Goal: Obtain resource: Download file/media

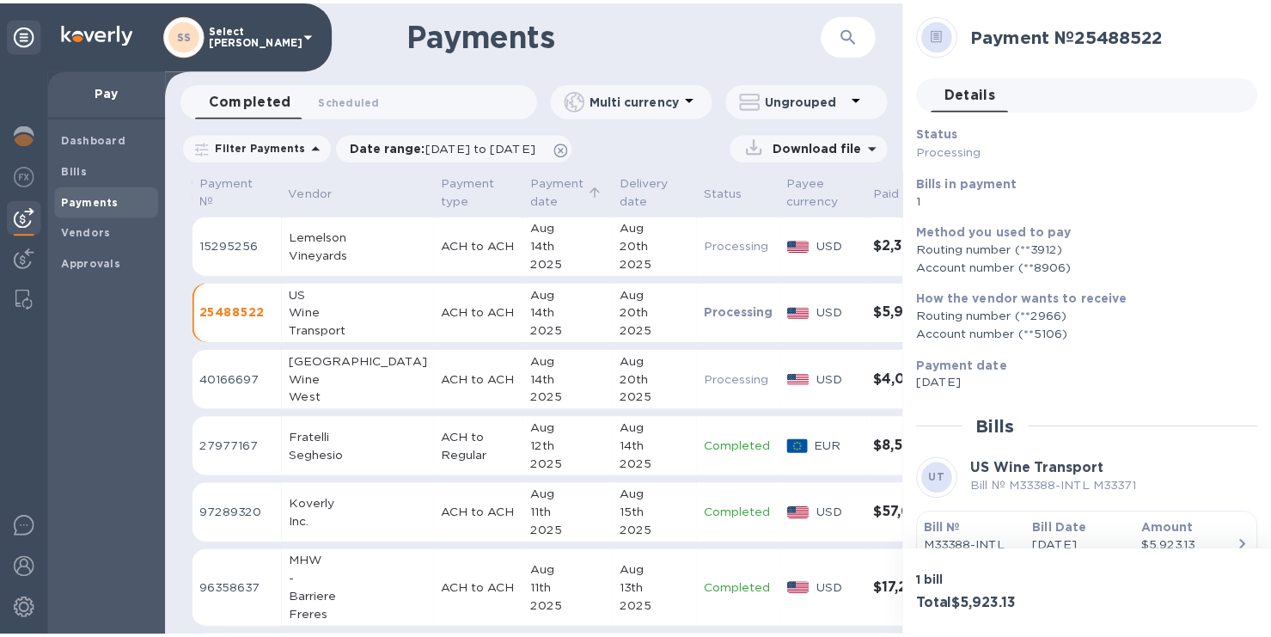
scroll to position [76, 0]
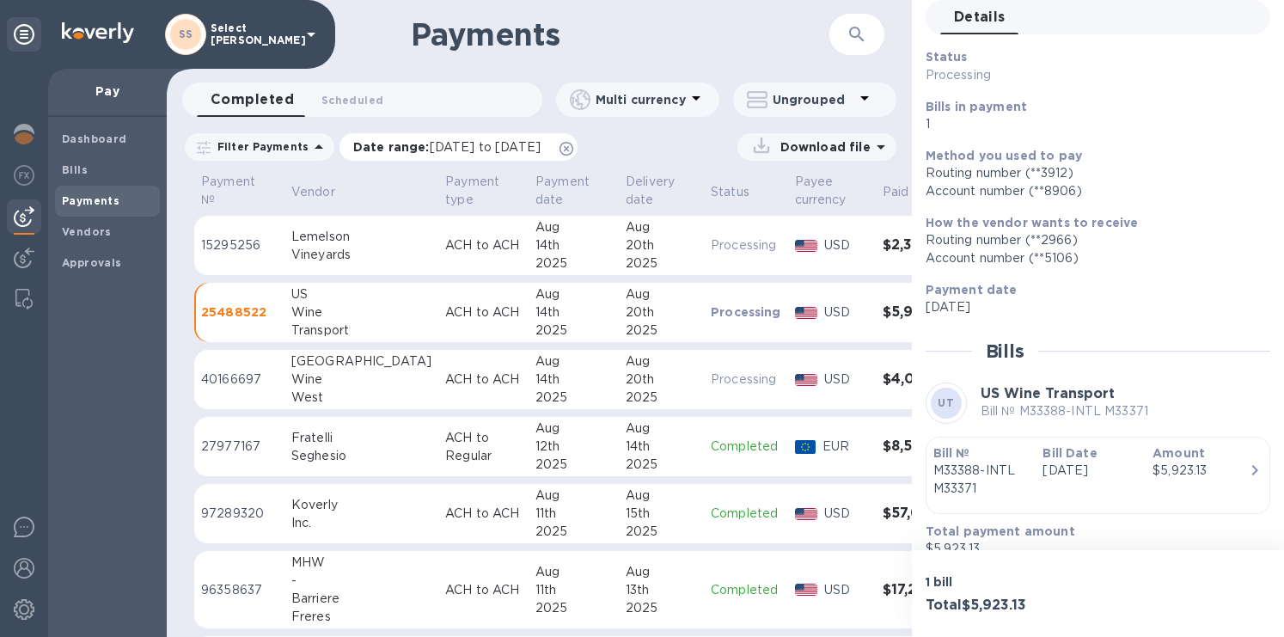
click at [486, 138] on p "Date range : [DATE] to [DATE]" at bounding box center [451, 146] width 196 height 17
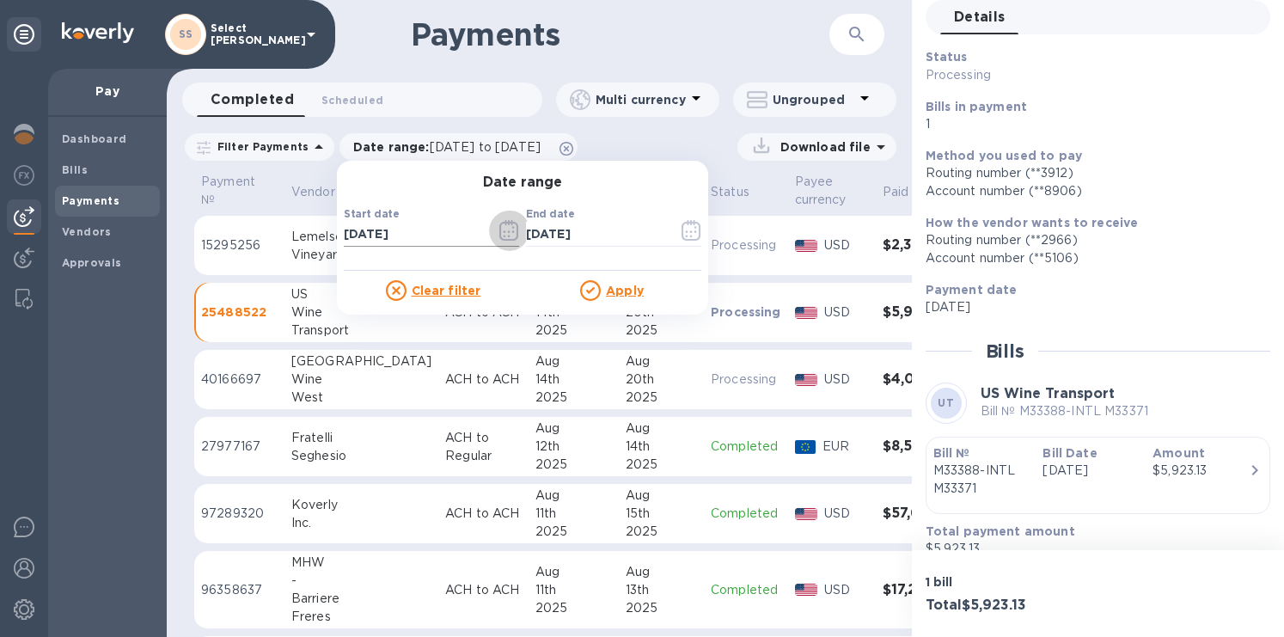
click at [499, 229] on icon "button" at bounding box center [509, 230] width 20 height 21
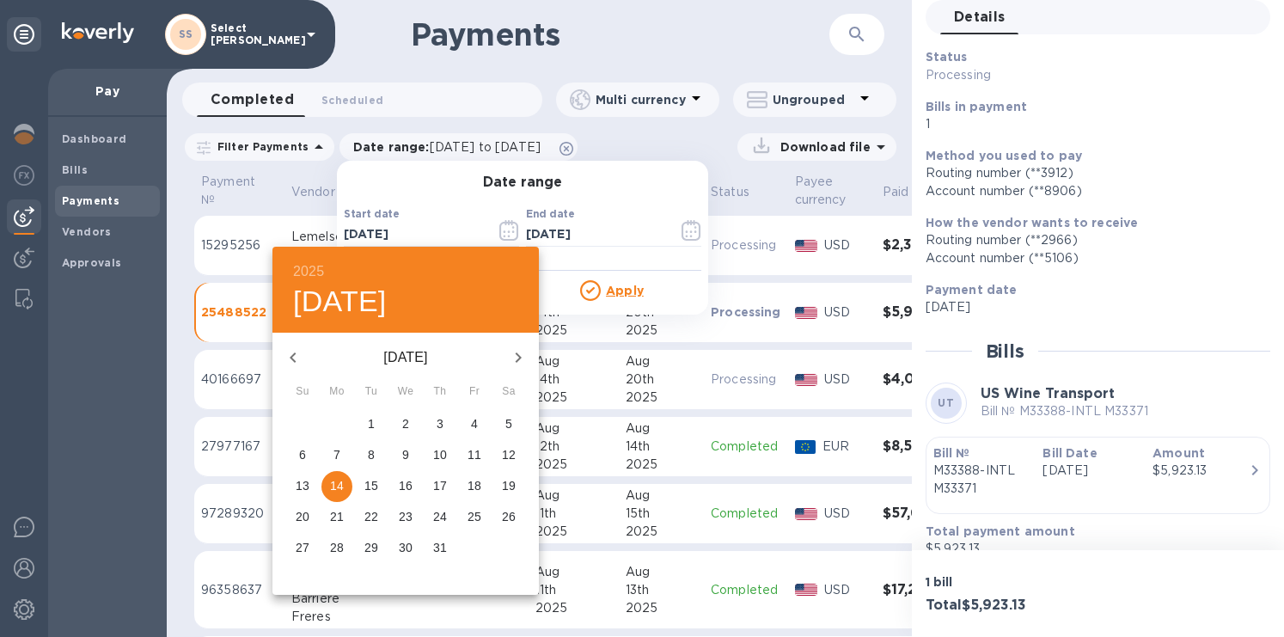
click at [510, 358] on icon "button" at bounding box center [518, 357] width 21 height 21
click at [335, 487] on p "11" at bounding box center [337, 485] width 14 height 17
type input "[DATE]"
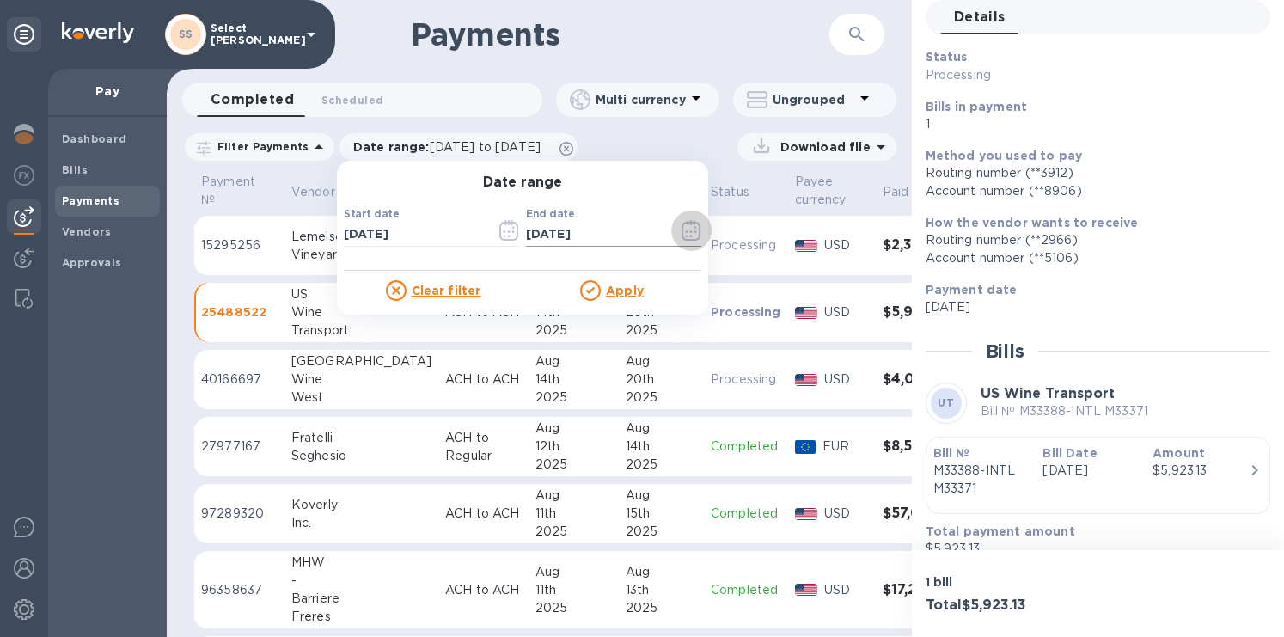
click at [681, 228] on icon "button" at bounding box center [691, 230] width 20 height 21
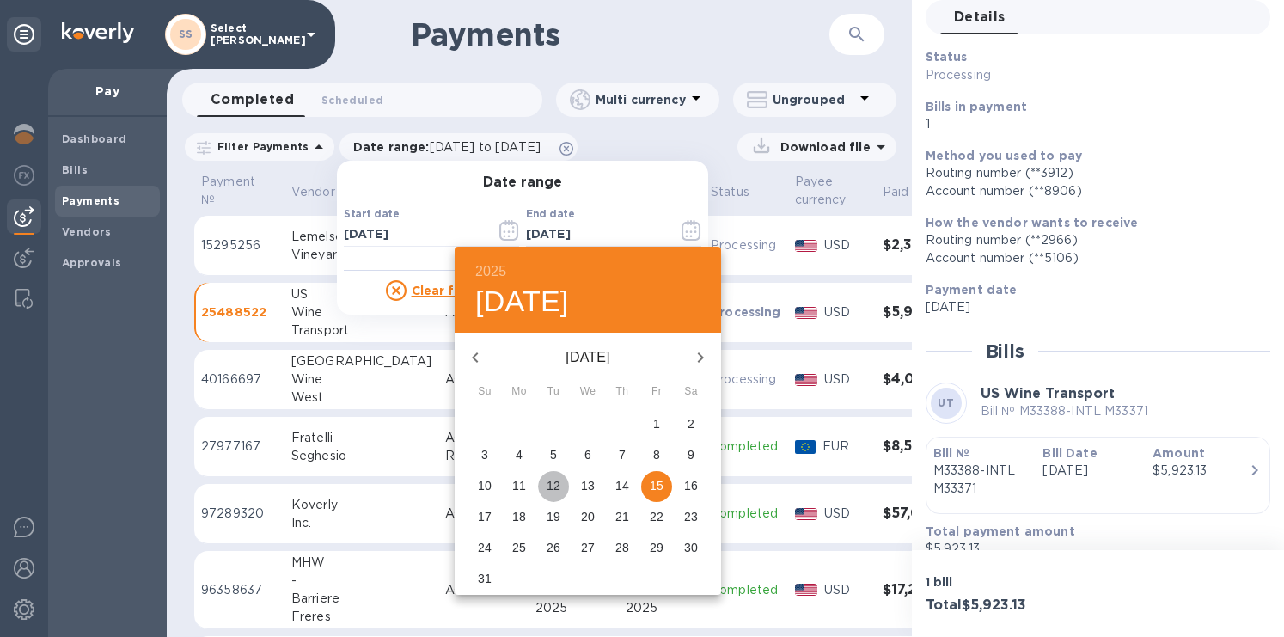
click at [556, 485] on p "12" at bounding box center [553, 485] width 14 height 17
type input "[DATE]"
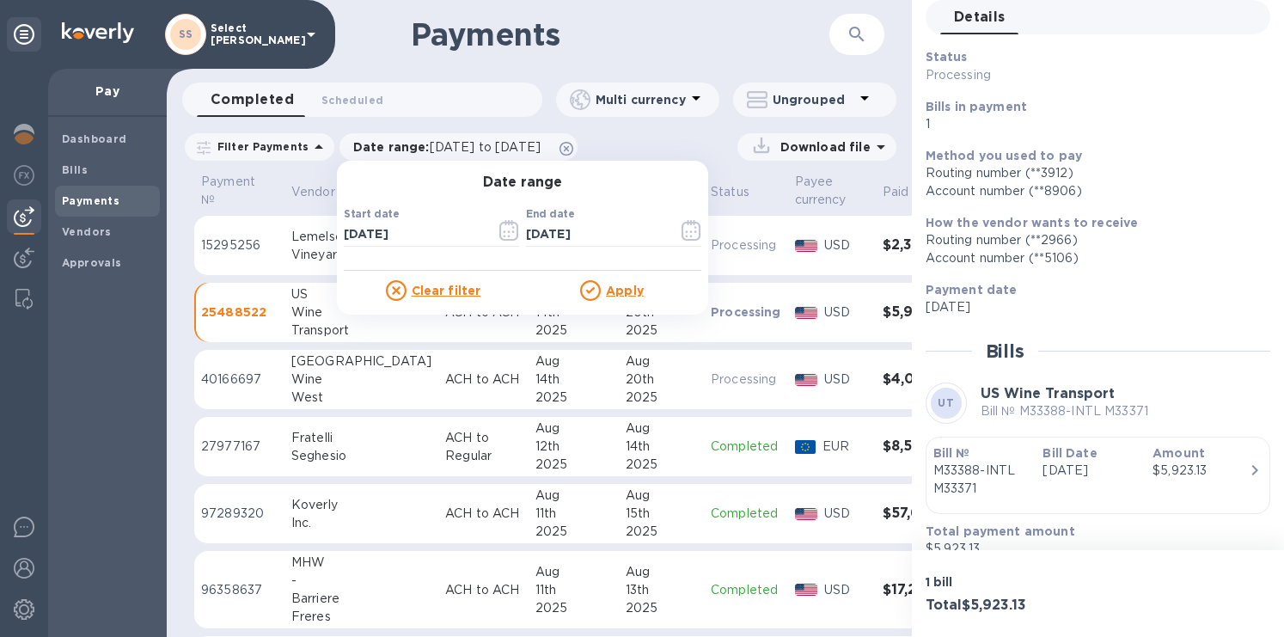
click at [610, 296] on p "Apply" at bounding box center [625, 290] width 38 height 17
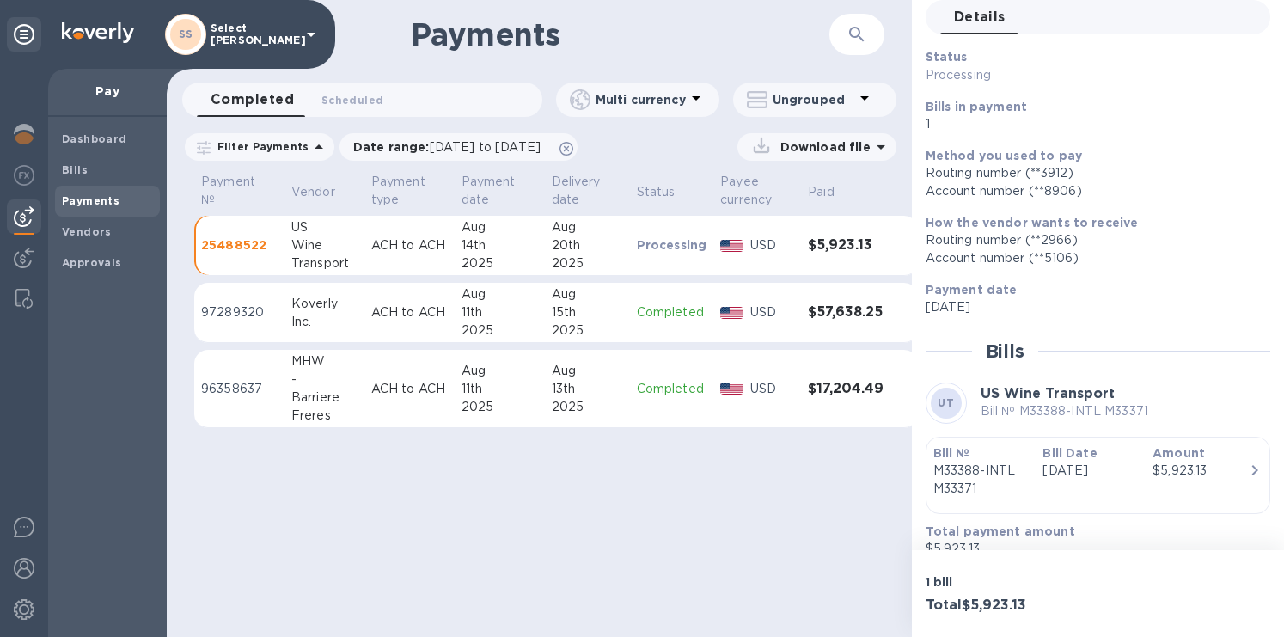
click at [861, 153] on p "Download file" at bounding box center [821, 146] width 97 height 17
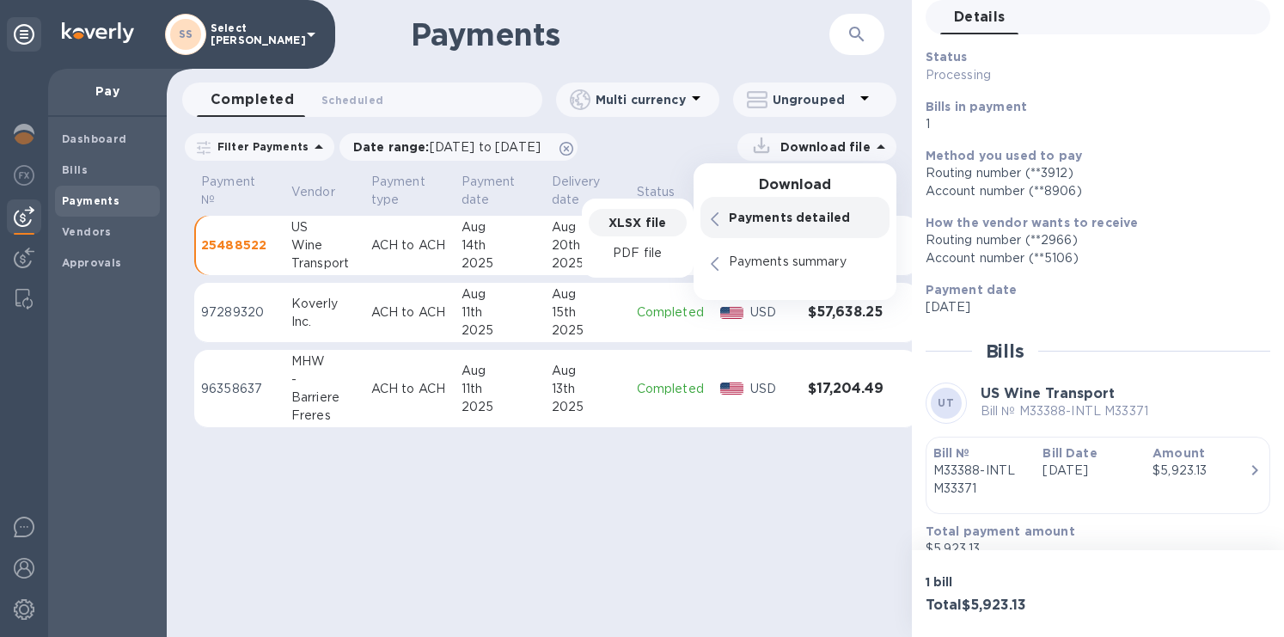
click at [632, 229] on p "XLSX file" at bounding box center [637, 222] width 58 height 17
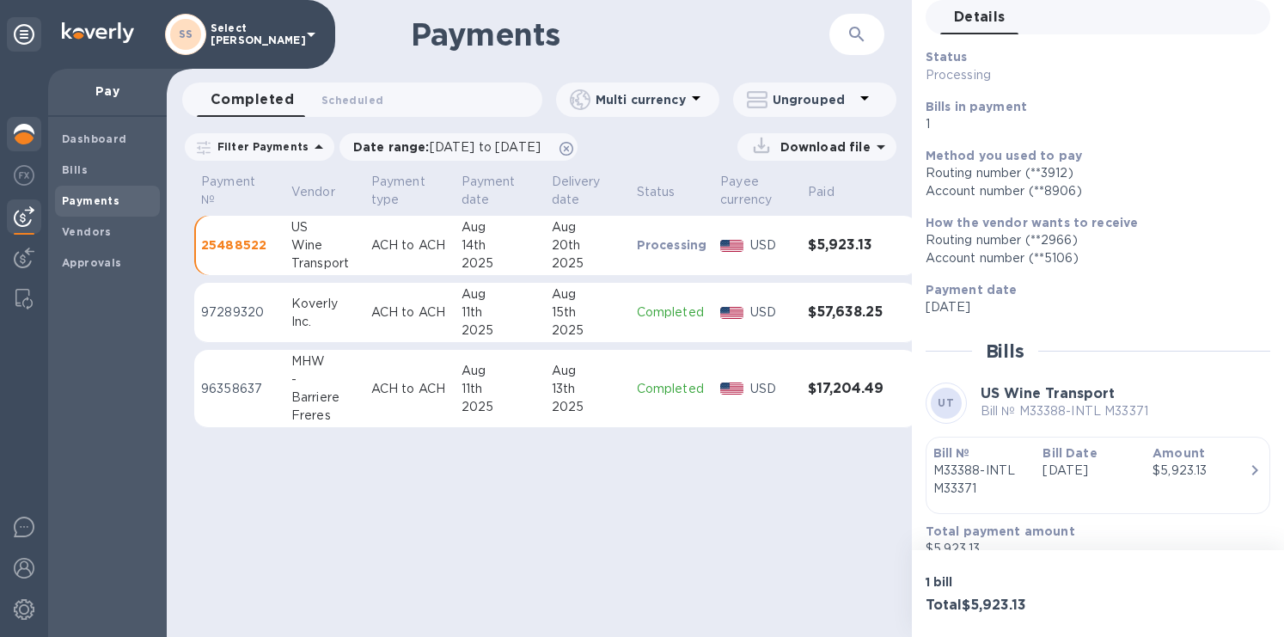
click at [17, 131] on img at bounding box center [24, 134] width 21 height 21
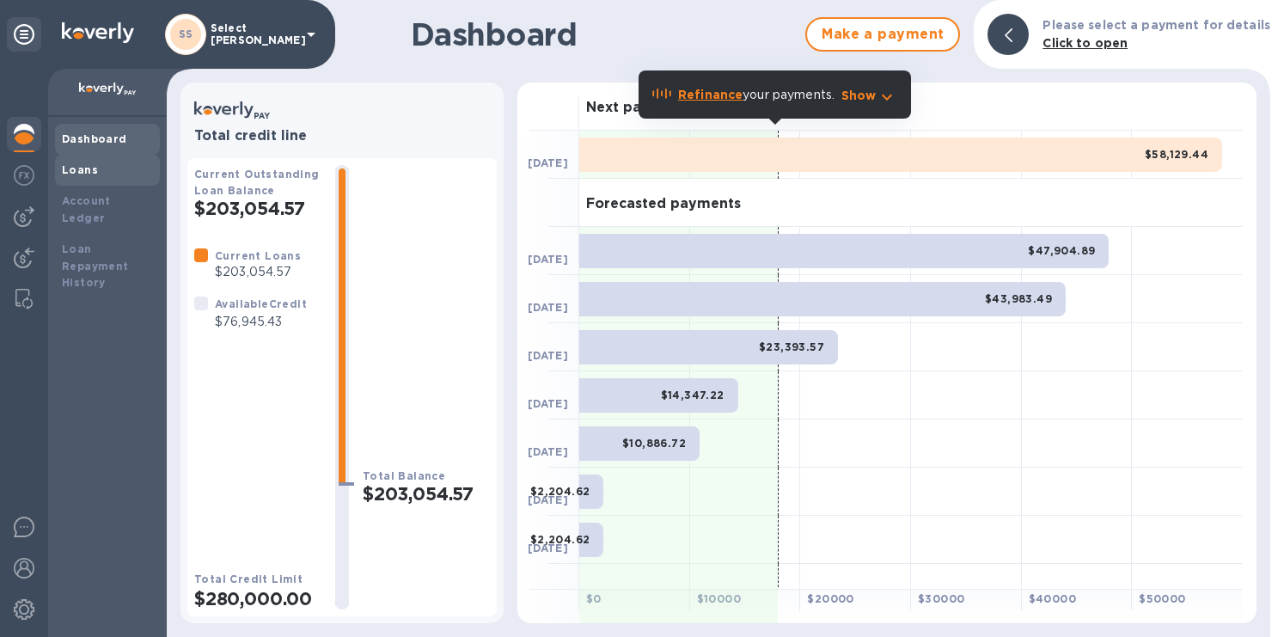
click at [80, 174] on b "Loans" at bounding box center [80, 169] width 36 height 13
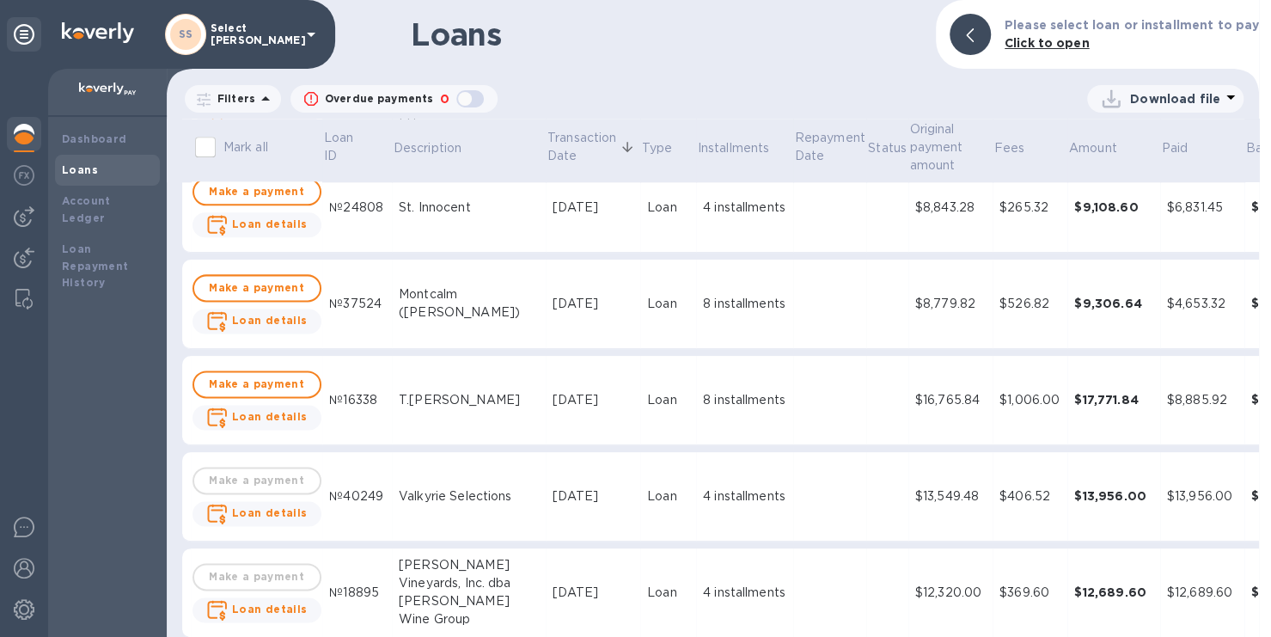
scroll to position [1375, 0]
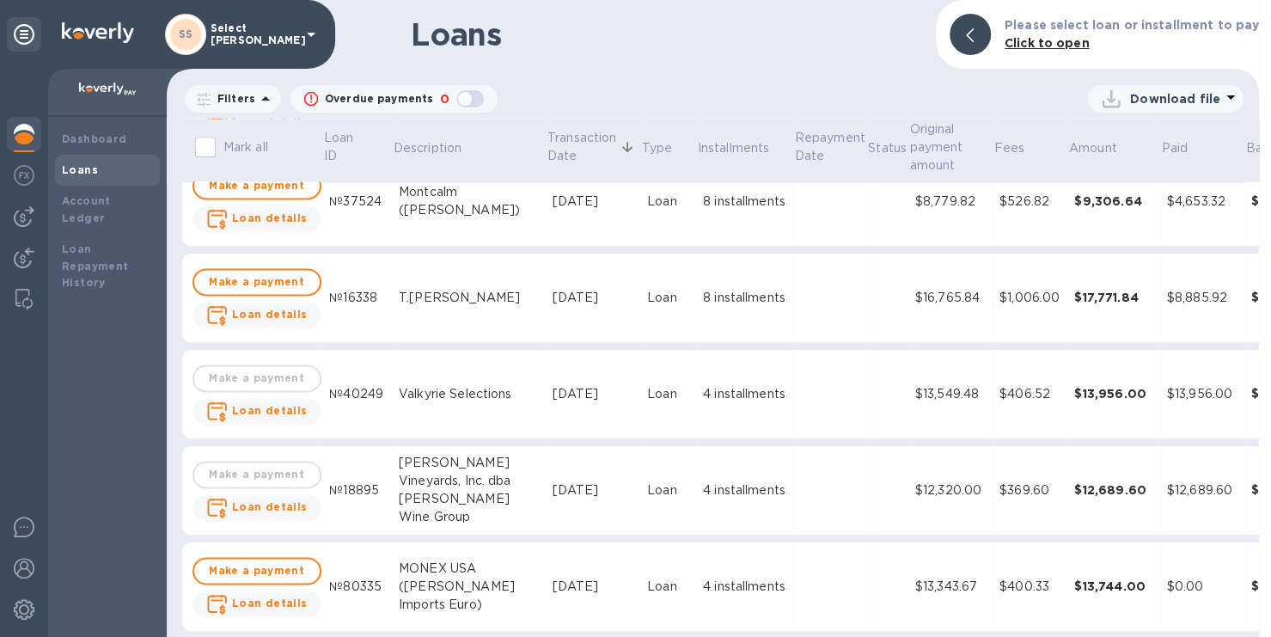
click at [725, 298] on div "8 installments" at bounding box center [744, 298] width 83 height 18
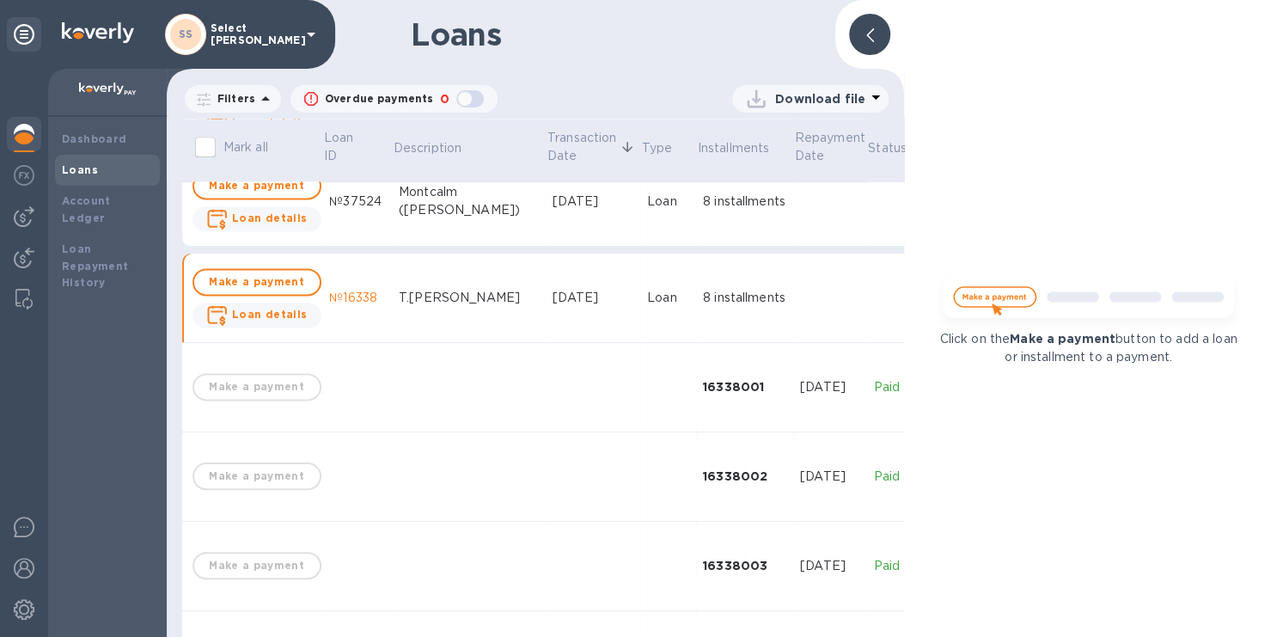
click at [868, 28] on icon at bounding box center [870, 35] width 8 height 14
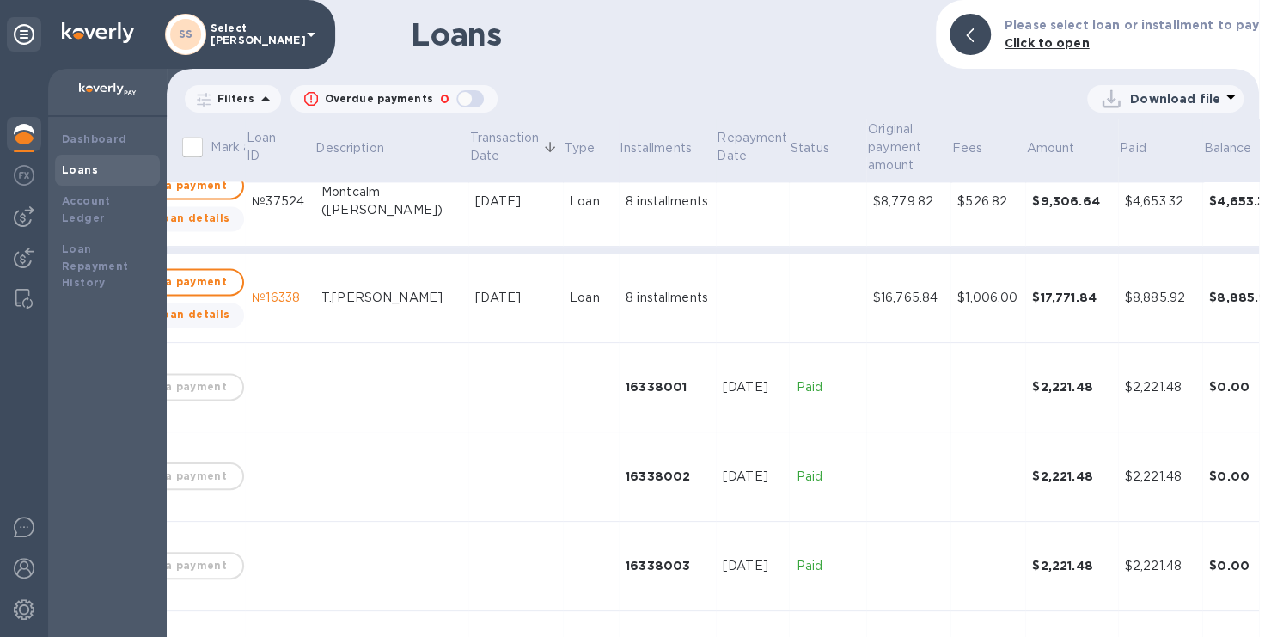
scroll to position [1375, 95]
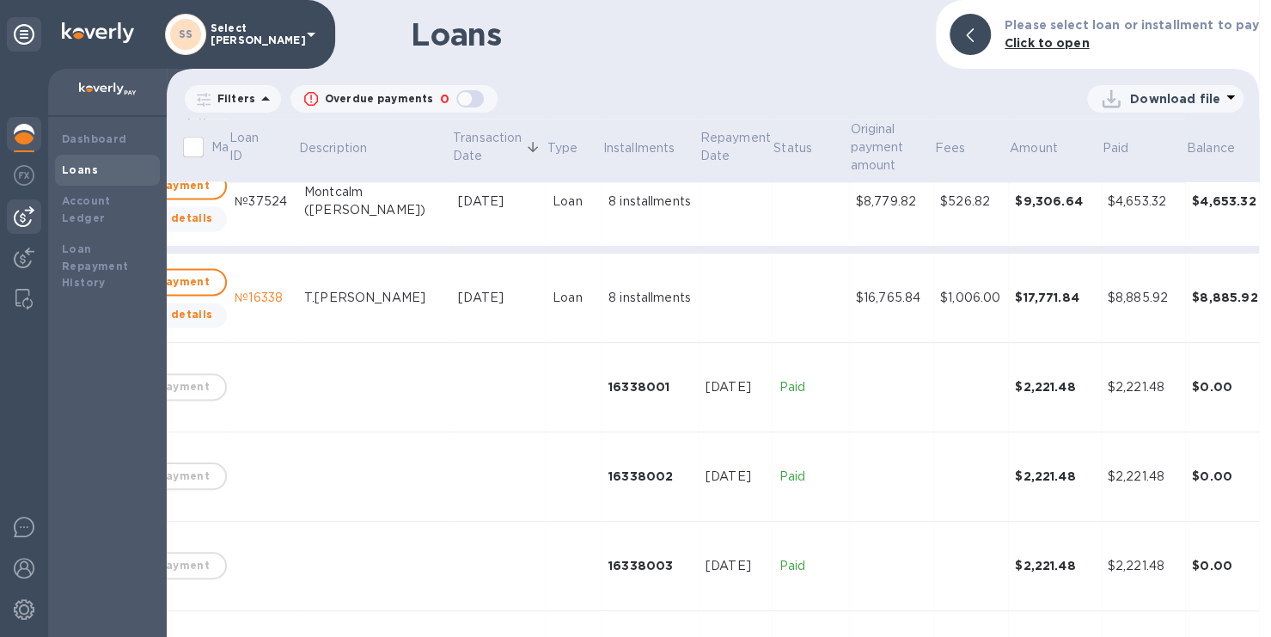
click at [18, 208] on img at bounding box center [24, 216] width 21 height 21
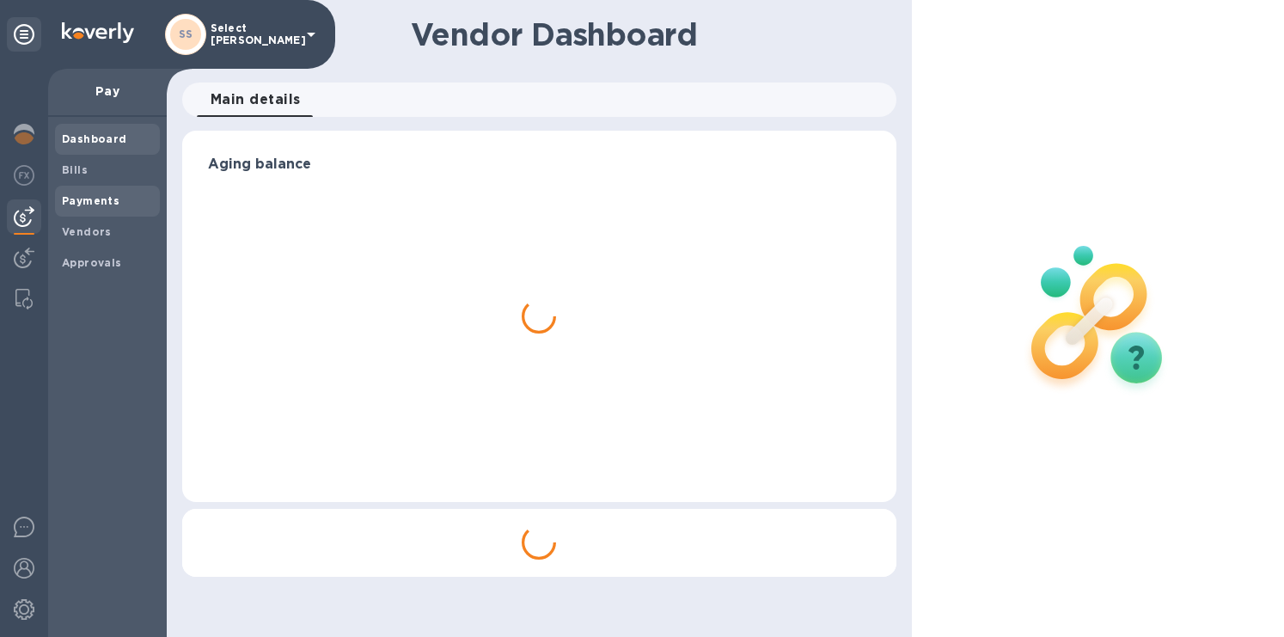
click at [88, 198] on b "Payments" at bounding box center [91, 200] width 58 height 13
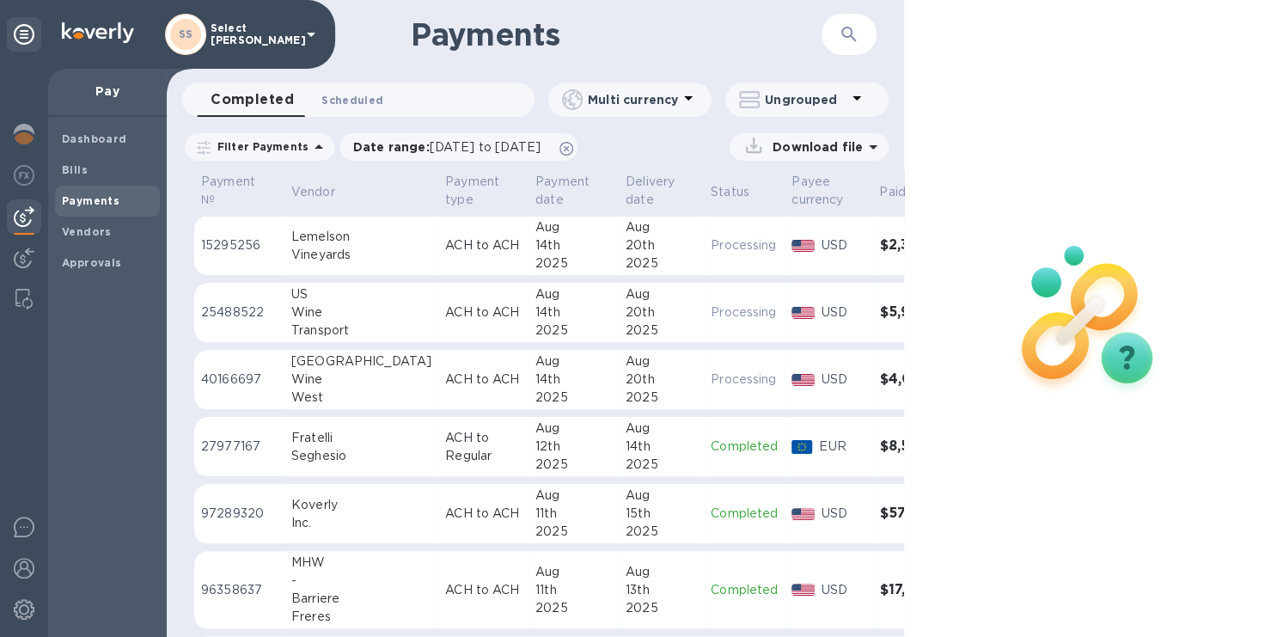
click at [355, 113] on button "Scheduled 0" at bounding box center [352, 99] width 89 height 34
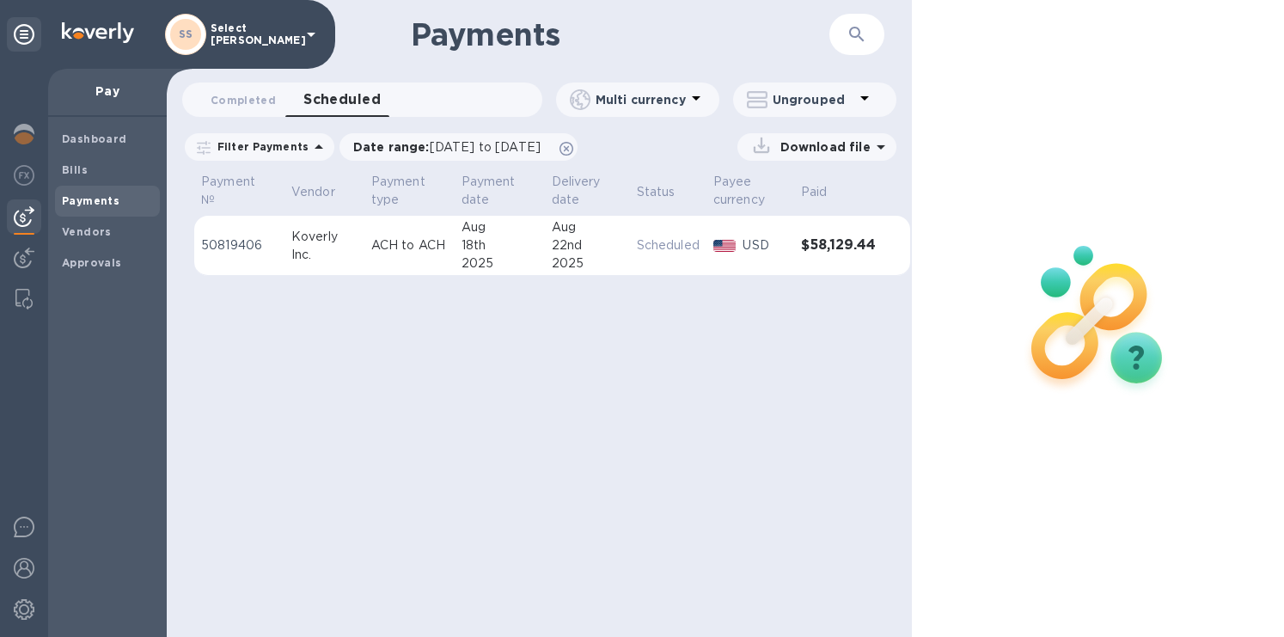
click at [861, 146] on p "Download file" at bounding box center [821, 146] width 97 height 17
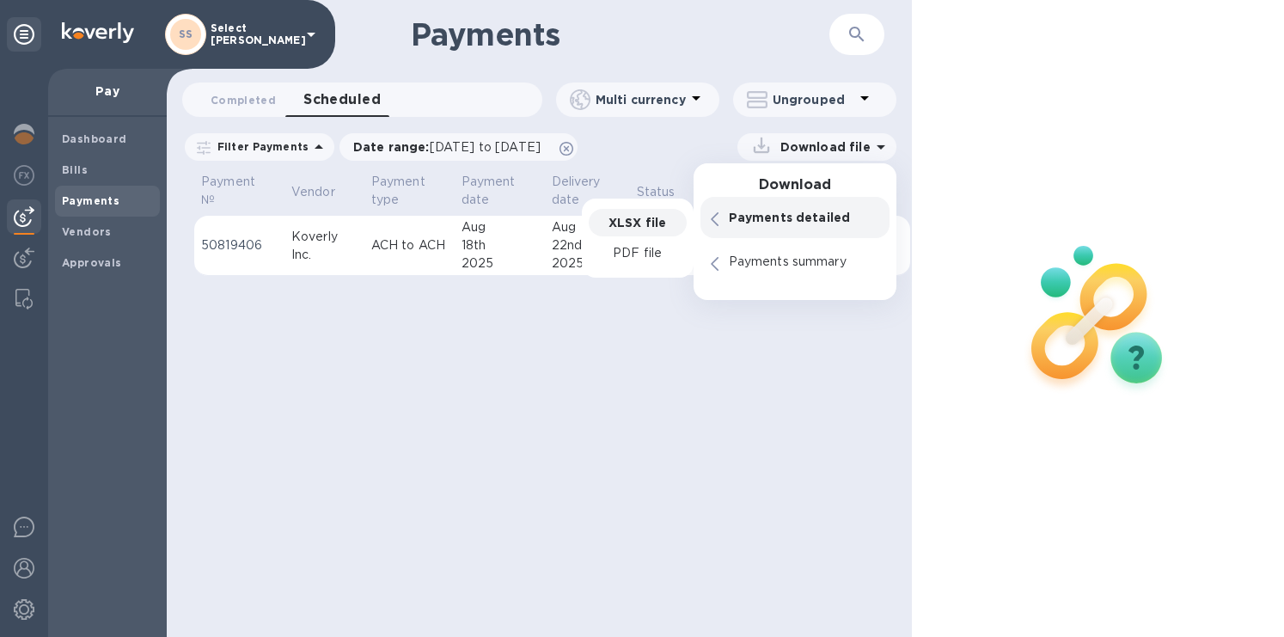
click at [620, 224] on p "XLSX file" at bounding box center [637, 222] width 58 height 17
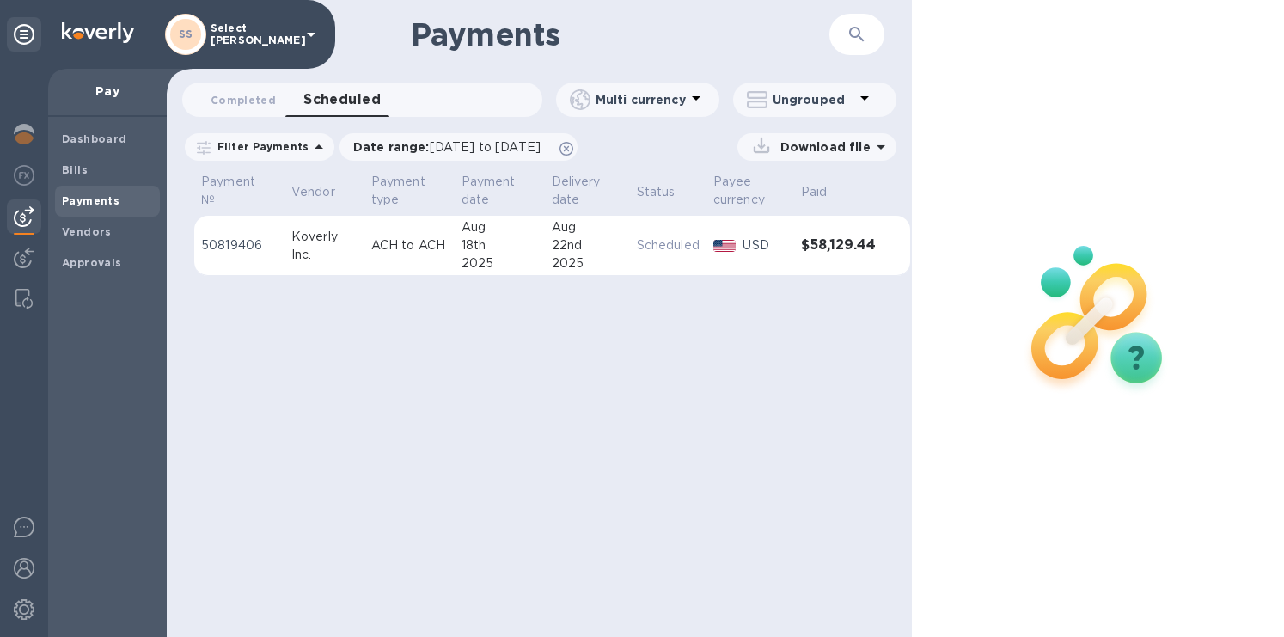
click at [586, 418] on div "Payments ​ Completed 0 Scheduled 0 Multi currency Ungrouped Filter Payments Dat…" at bounding box center [539, 318] width 745 height 637
click at [19, 124] on img at bounding box center [24, 134] width 21 height 21
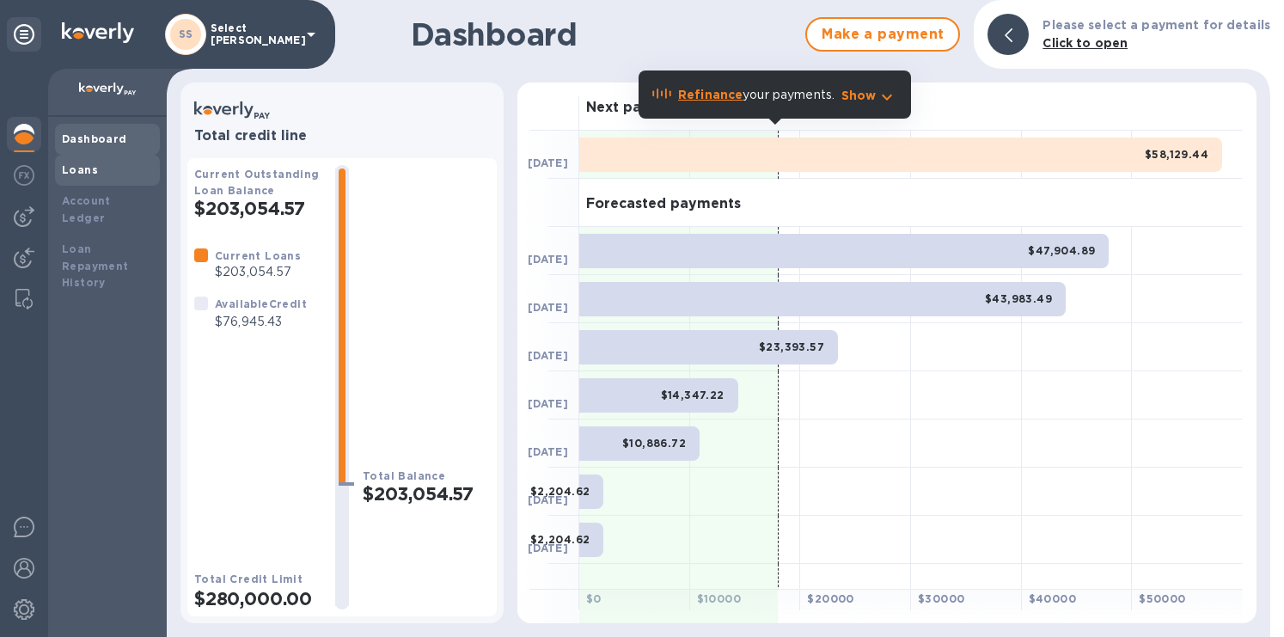
click at [88, 174] on b "Loans" at bounding box center [80, 169] width 36 height 13
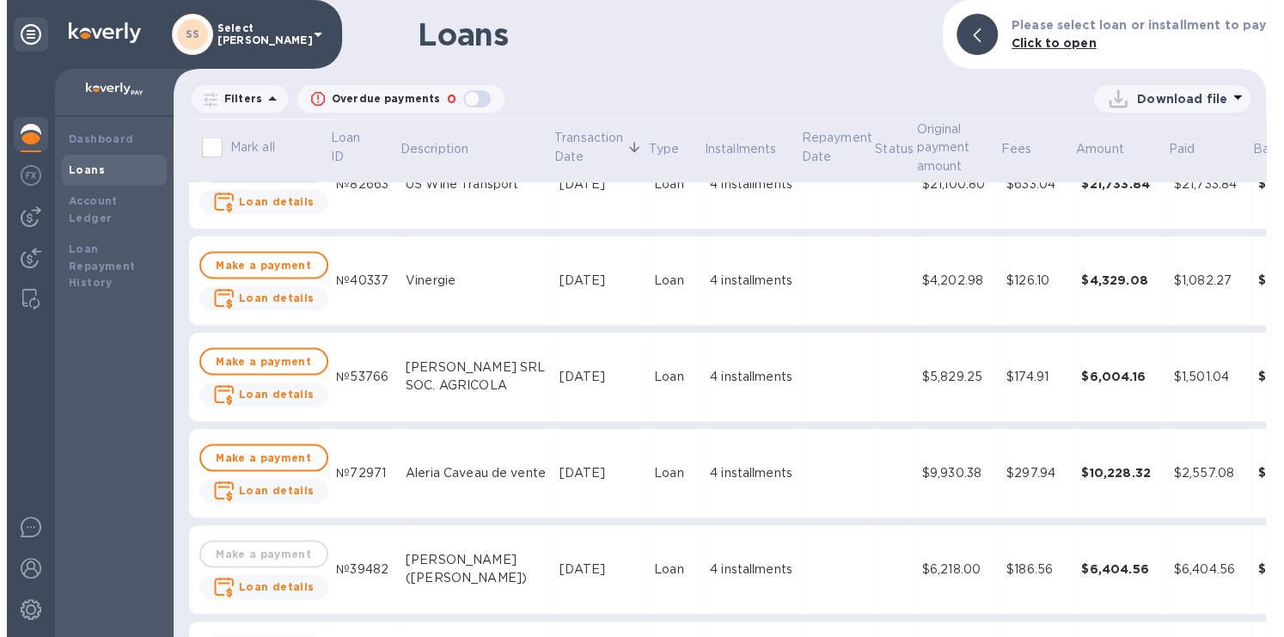
scroll to position [1890, 0]
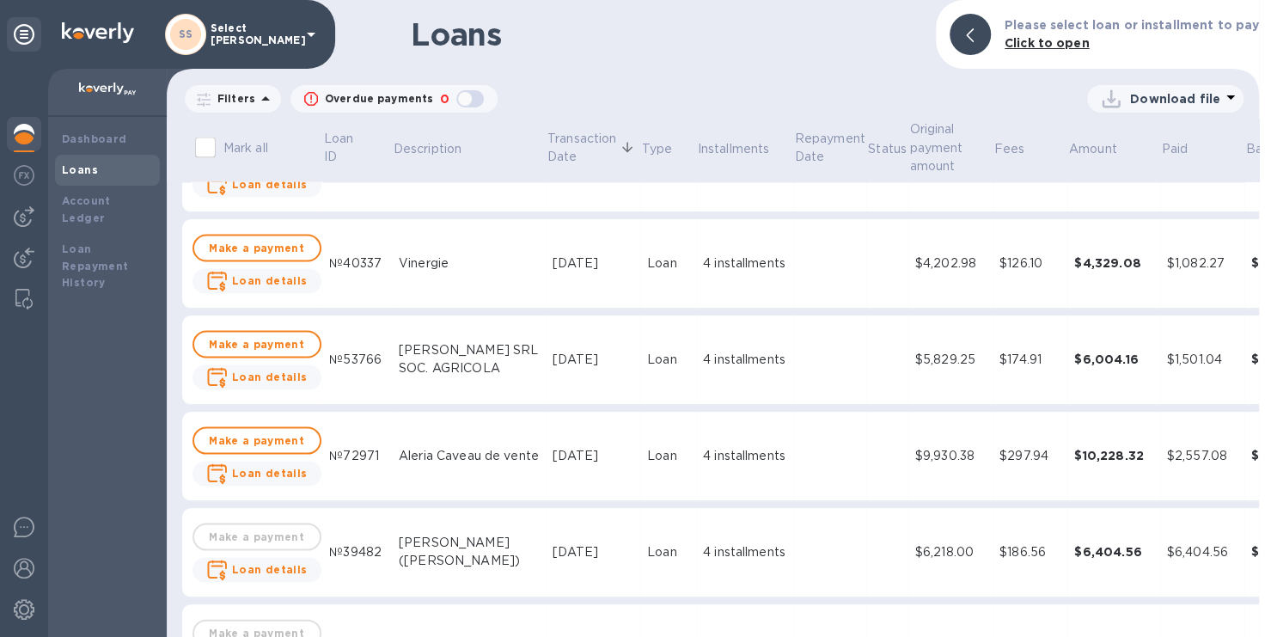
click at [571, 351] on div "[DATE]" at bounding box center [593, 360] width 81 height 18
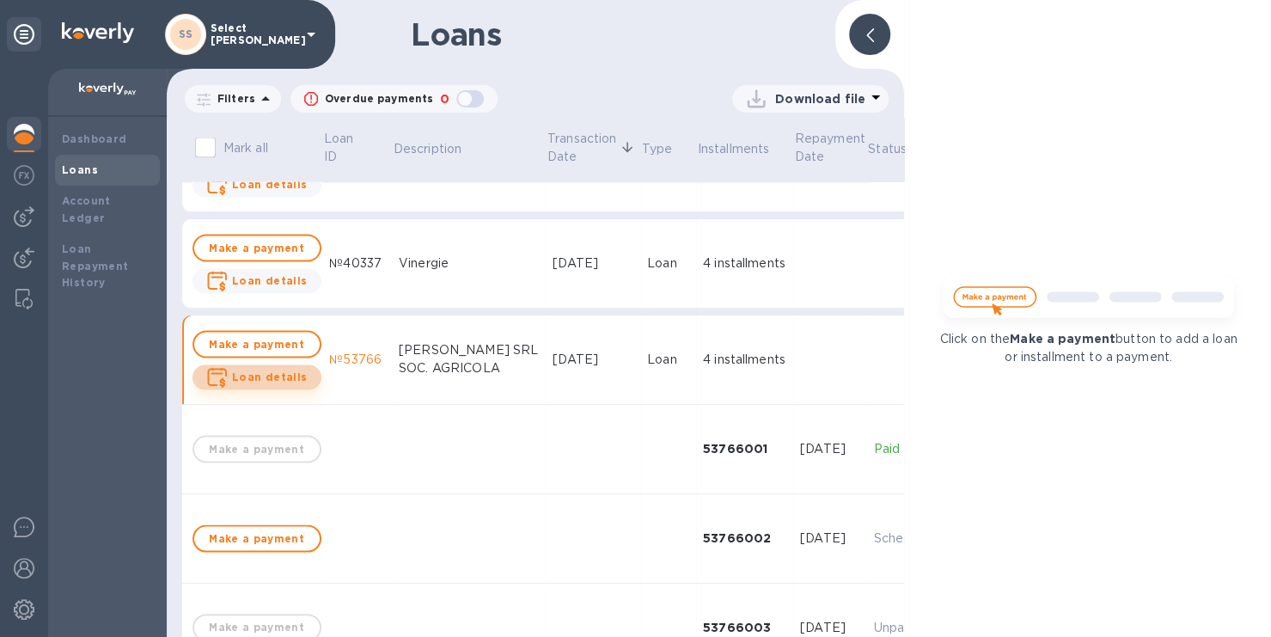
click at [269, 376] on b "Loan details" at bounding box center [270, 375] width 76 height 13
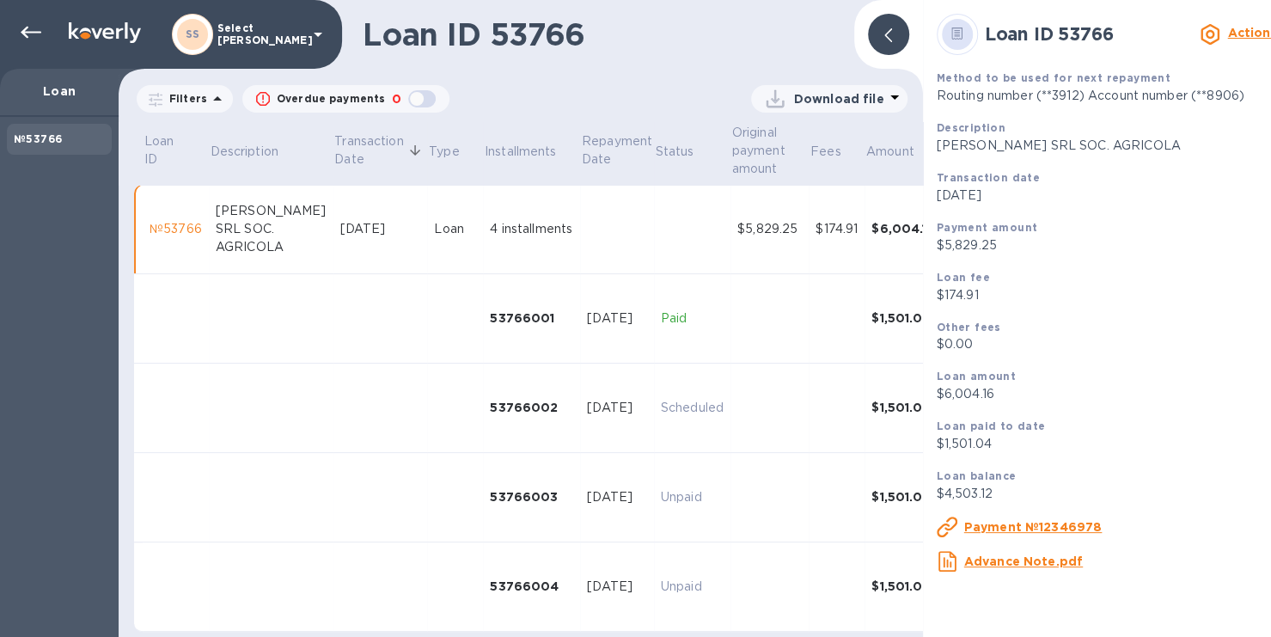
click at [998, 534] on u "Payment №12346978" at bounding box center [1033, 527] width 138 height 14
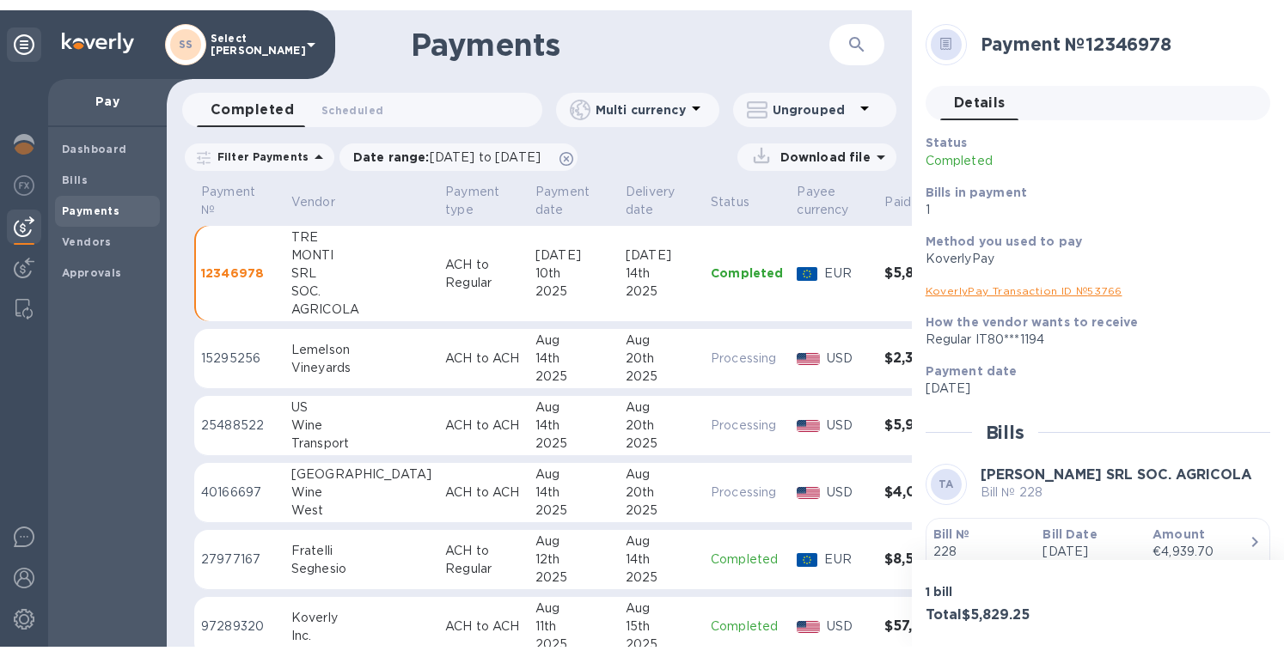
scroll to position [172, 0]
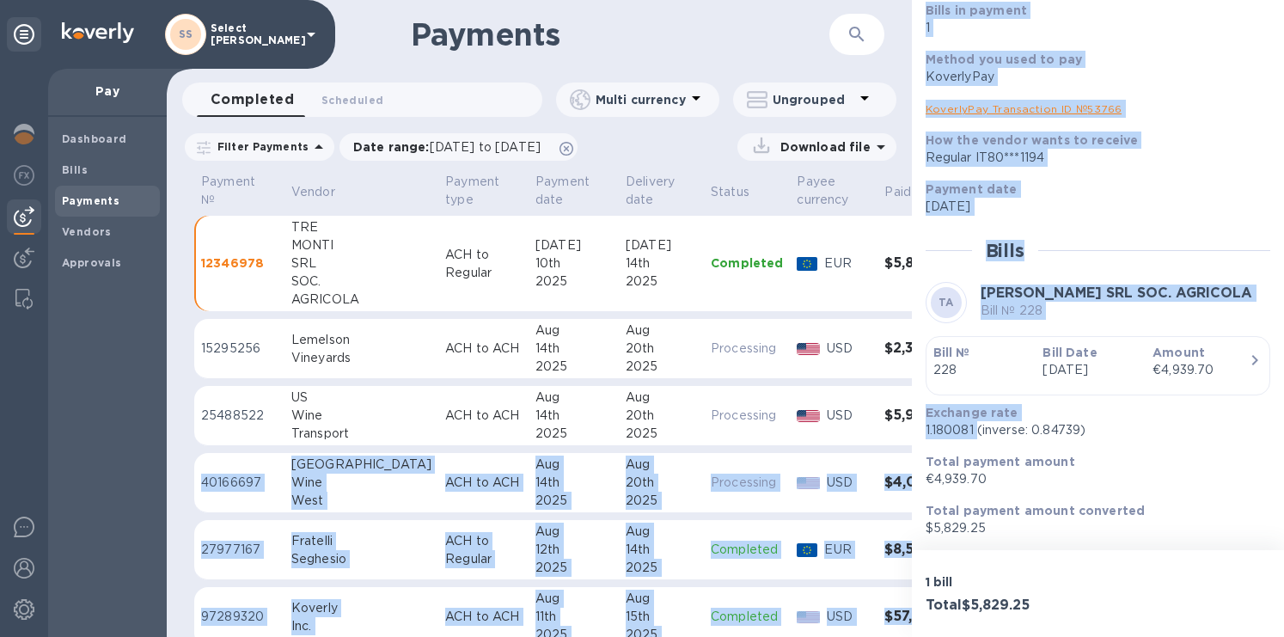
drag, startPoint x: 975, startPoint y: 430, endPoint x: 907, endPoint y: 425, distance: 68.9
click at [907, 425] on div "Payments ​ Completed 0 Scheduled 0 Multi currency Ungrouped Filter Payments Dat…" at bounding box center [725, 318] width 1117 height 637
click at [933, 432] on p "1.180081 (inverse: 0.84739)" at bounding box center [1090, 430] width 331 height 18
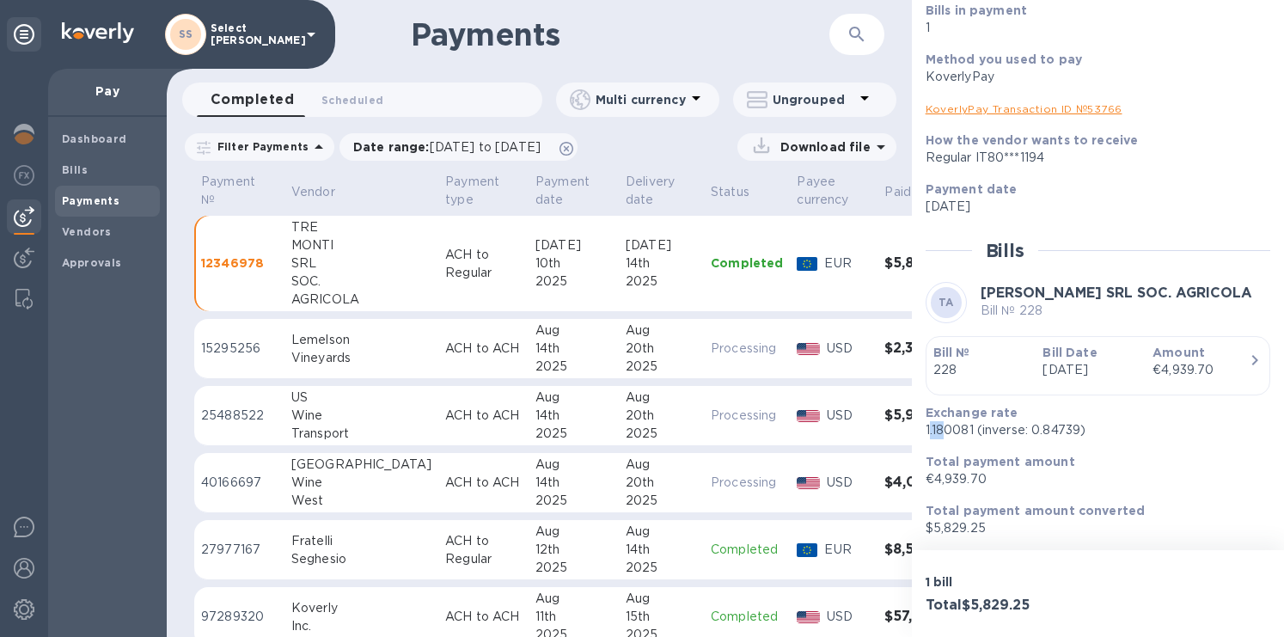
drag, startPoint x: 927, startPoint y: 430, endPoint x: 945, endPoint y: 430, distance: 18.0
click at [945, 430] on p "1.180081 (inverse: 0.84739)" at bounding box center [1090, 430] width 331 height 18
drag, startPoint x: 925, startPoint y: 428, endPoint x: 945, endPoint y: 430, distance: 20.7
click at [945, 430] on p "1.180081 (inverse: 0.84739)" at bounding box center [1090, 430] width 331 height 18
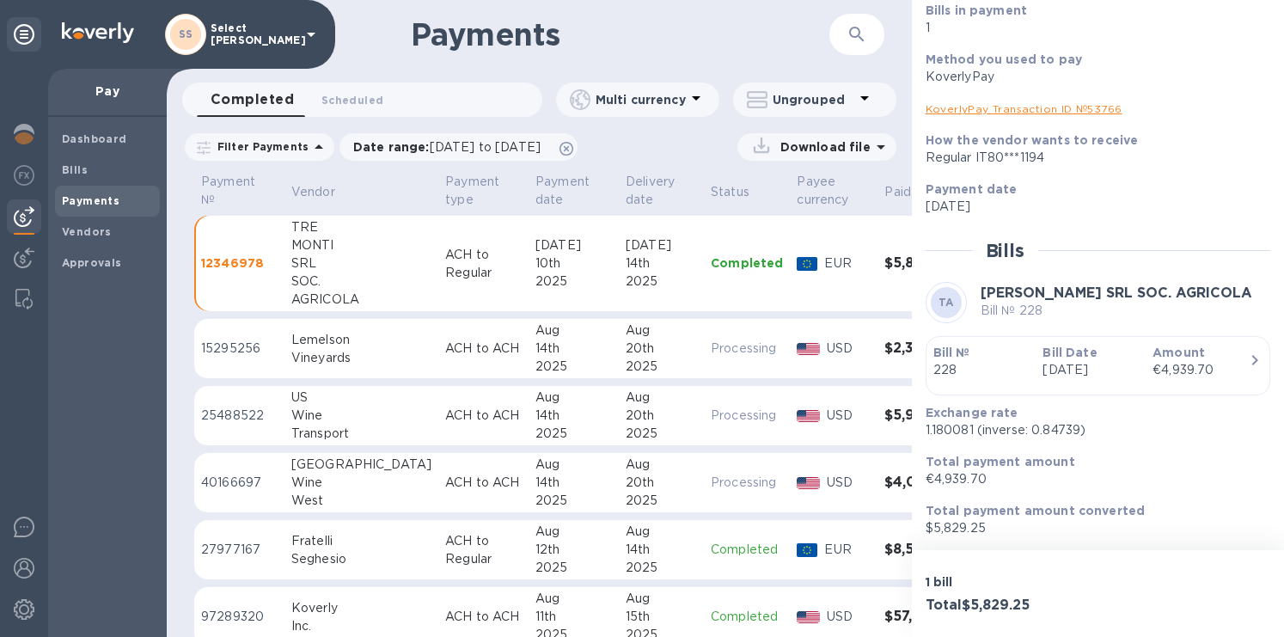
click at [945, 427] on p "1.180081 (inverse: 0.84739)" at bounding box center [1090, 430] width 331 height 18
copy p "1.180081"
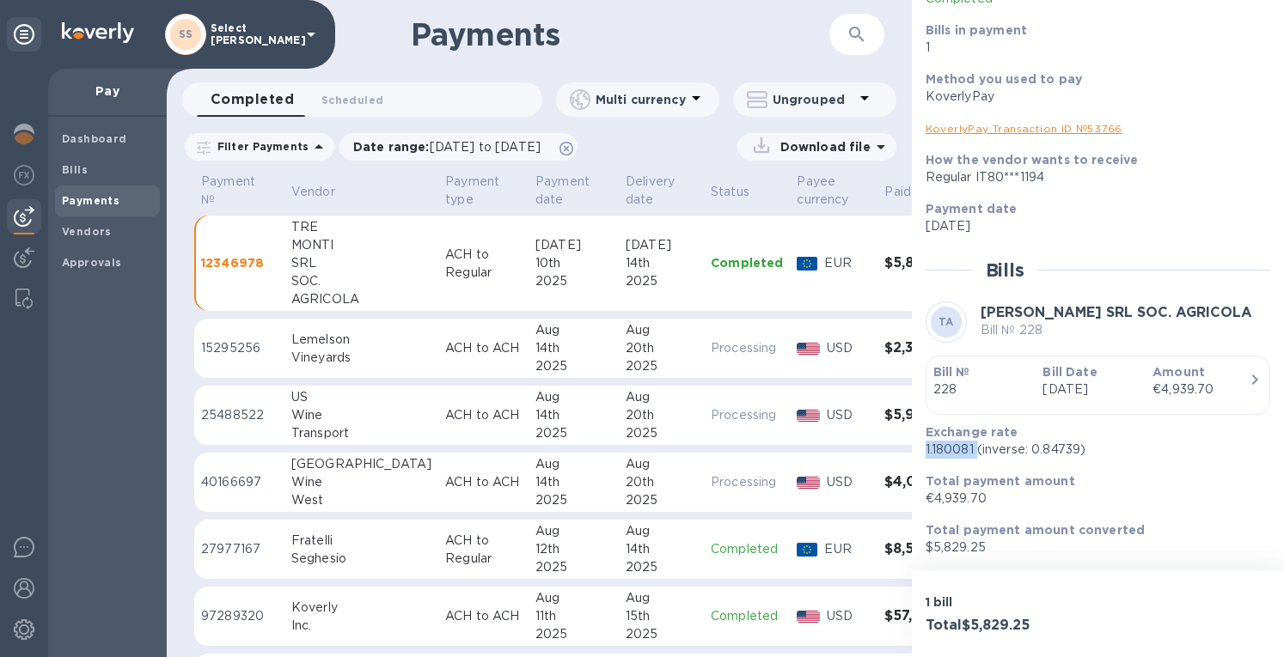
scroll to position [151, 0]
click at [995, 129] on link "KoverlyPay Transaction ID № 53766" at bounding box center [1023, 129] width 197 height 13
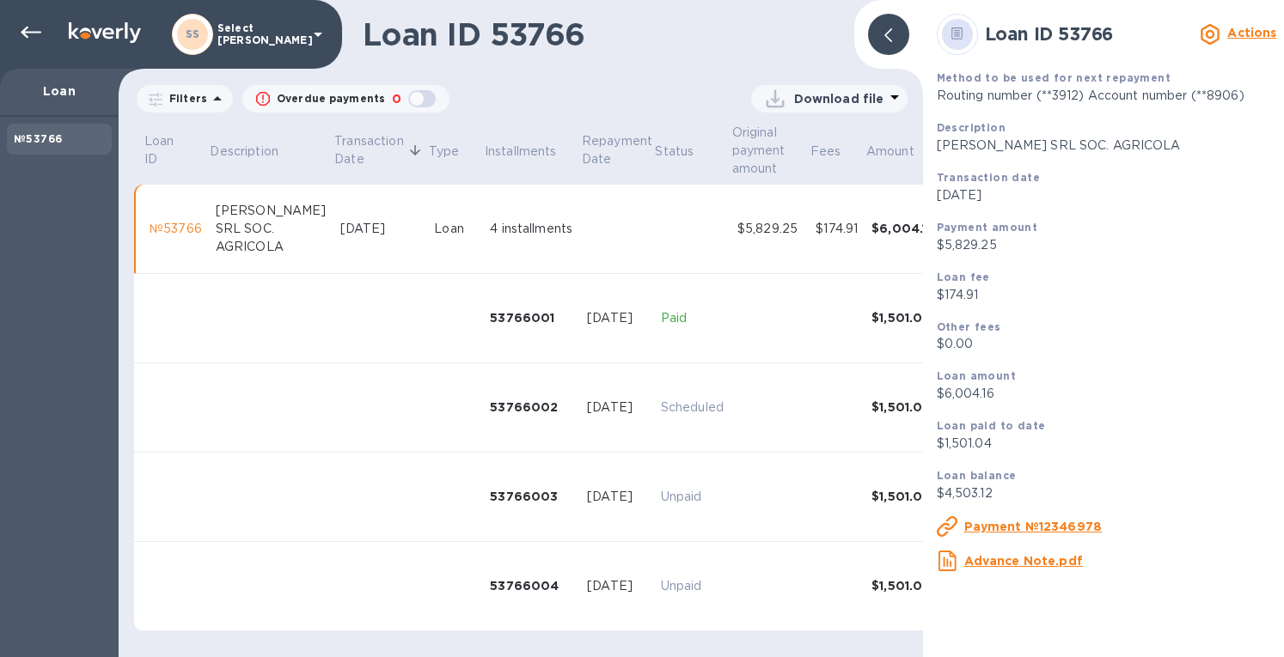
click at [884, 39] on icon at bounding box center [888, 35] width 8 height 14
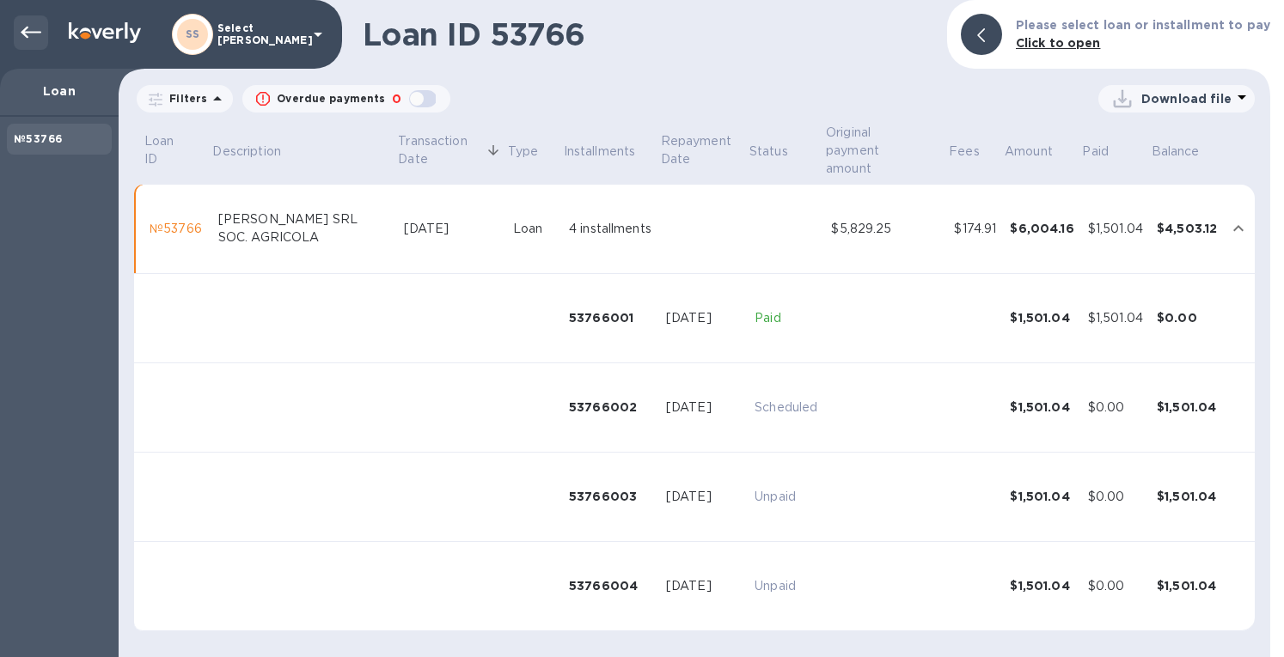
click at [24, 27] on icon at bounding box center [31, 32] width 21 height 21
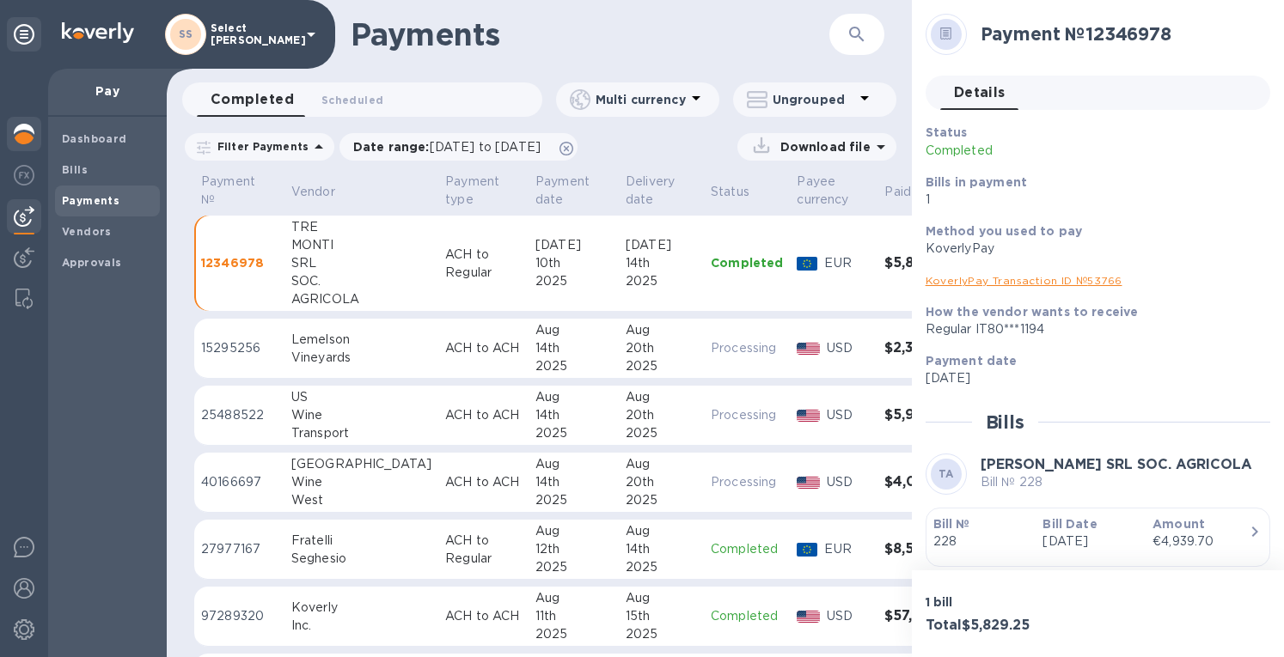
click at [27, 130] on img at bounding box center [24, 134] width 21 height 21
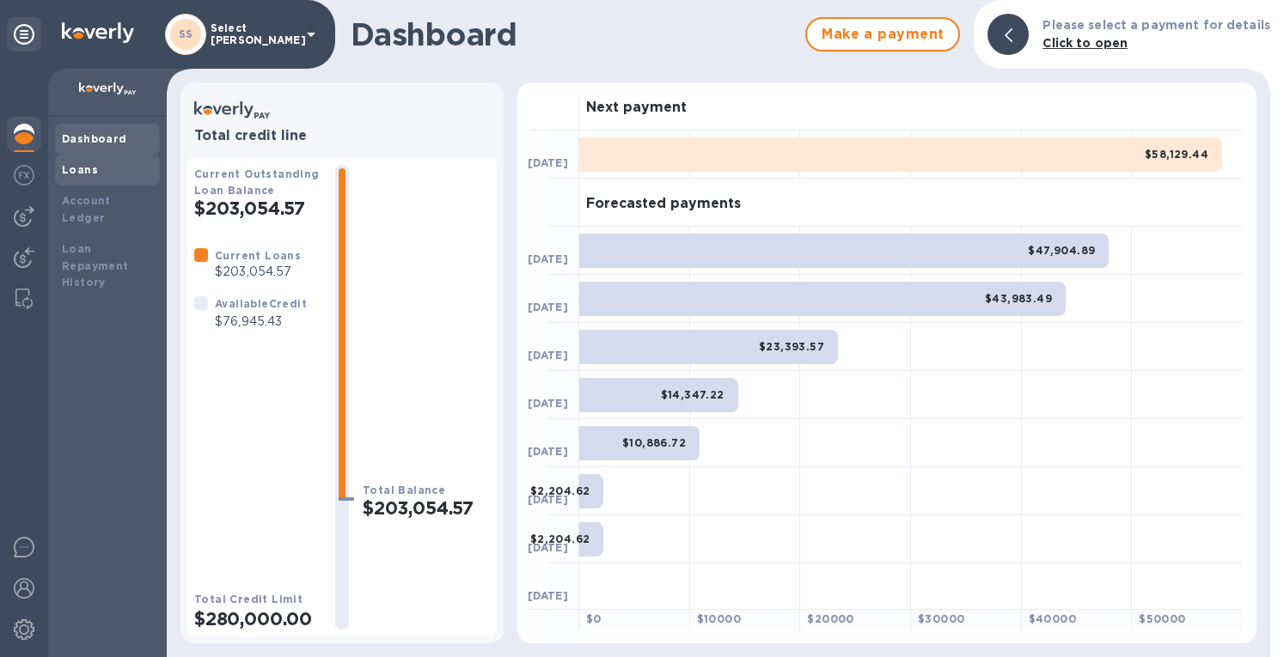
click at [69, 171] on b "Loans" at bounding box center [80, 169] width 36 height 13
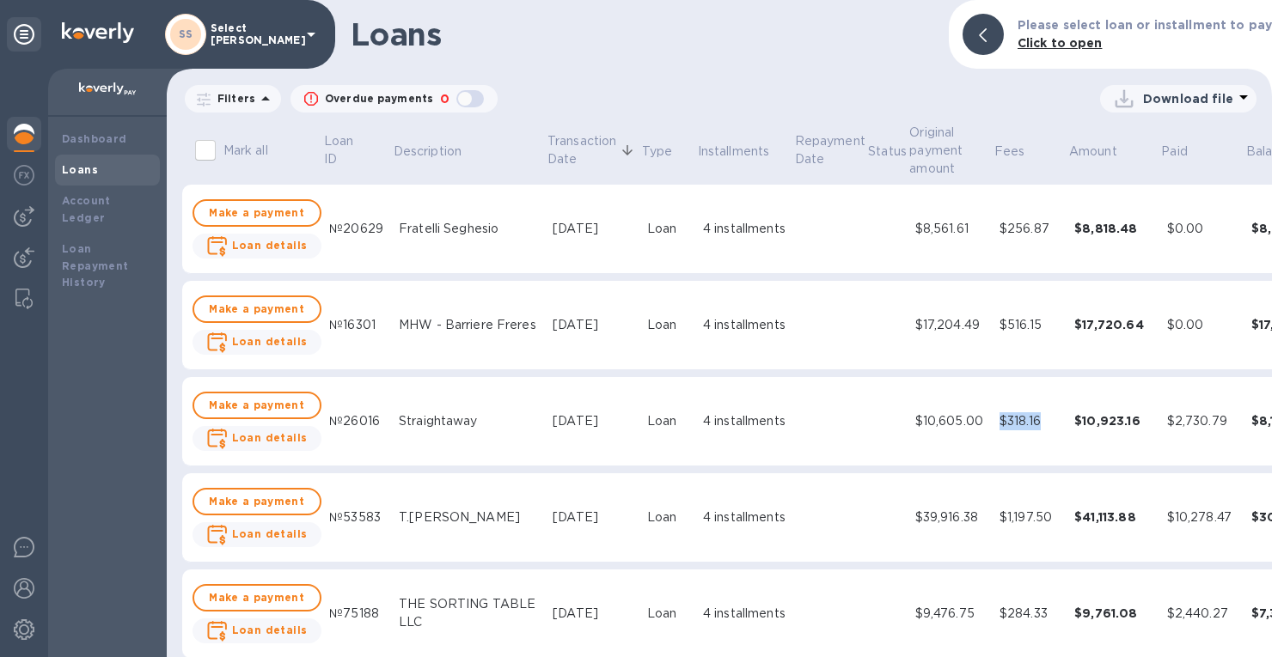
drag, startPoint x: 1012, startPoint y: 418, endPoint x: 961, endPoint y: 423, distance: 51.7
click at [992, 423] on td "$318.16" at bounding box center [1029, 421] width 75 height 89
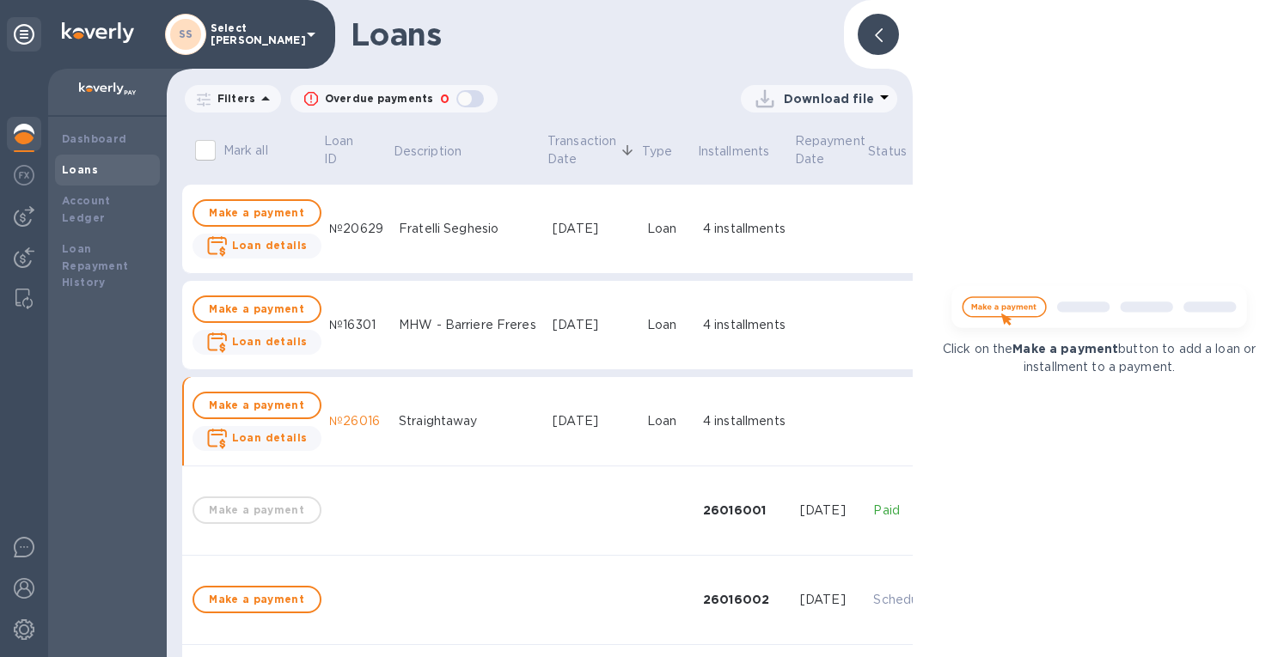
click at [873, 40] on div at bounding box center [878, 34] width 41 height 41
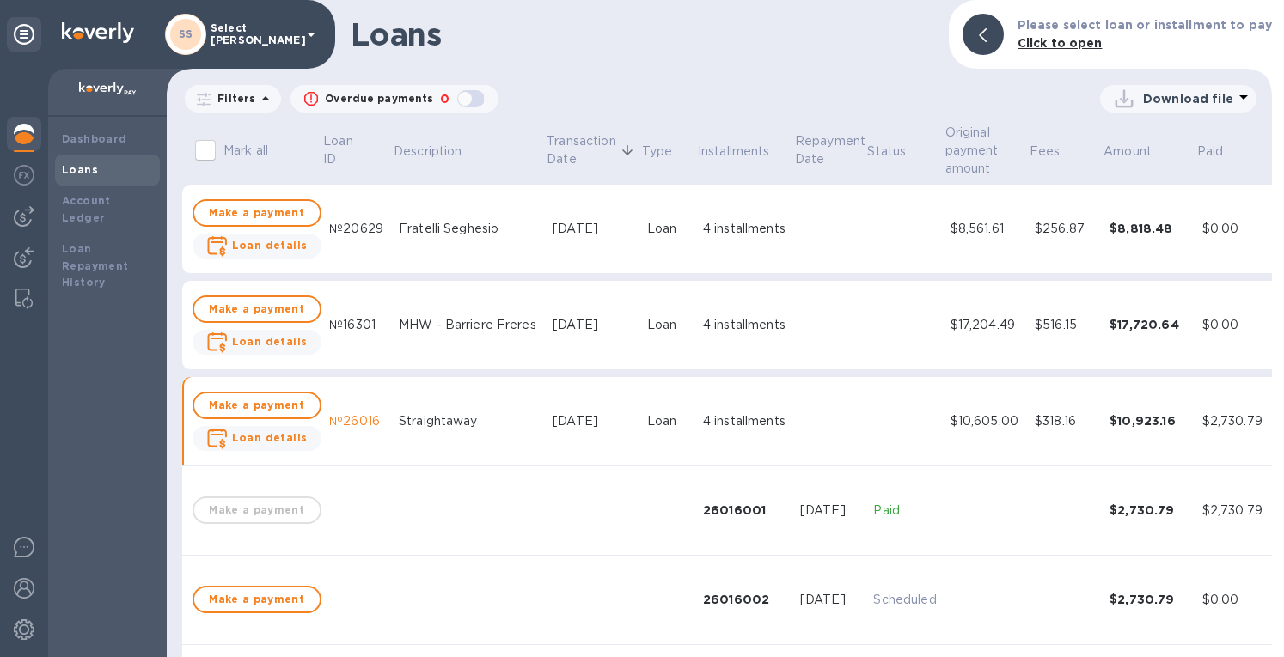
click at [1035, 420] on div "$318.16" at bounding box center [1065, 421] width 61 height 18
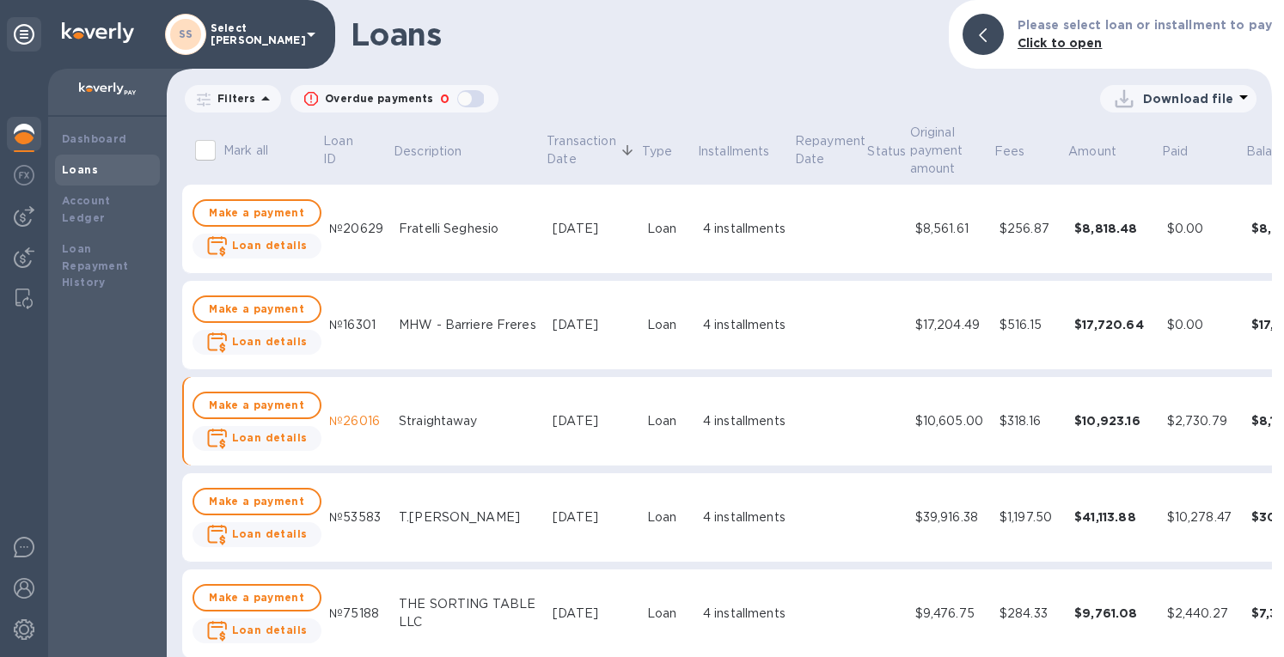
click at [1012, 420] on div "$318.16" at bounding box center [1029, 421] width 61 height 18
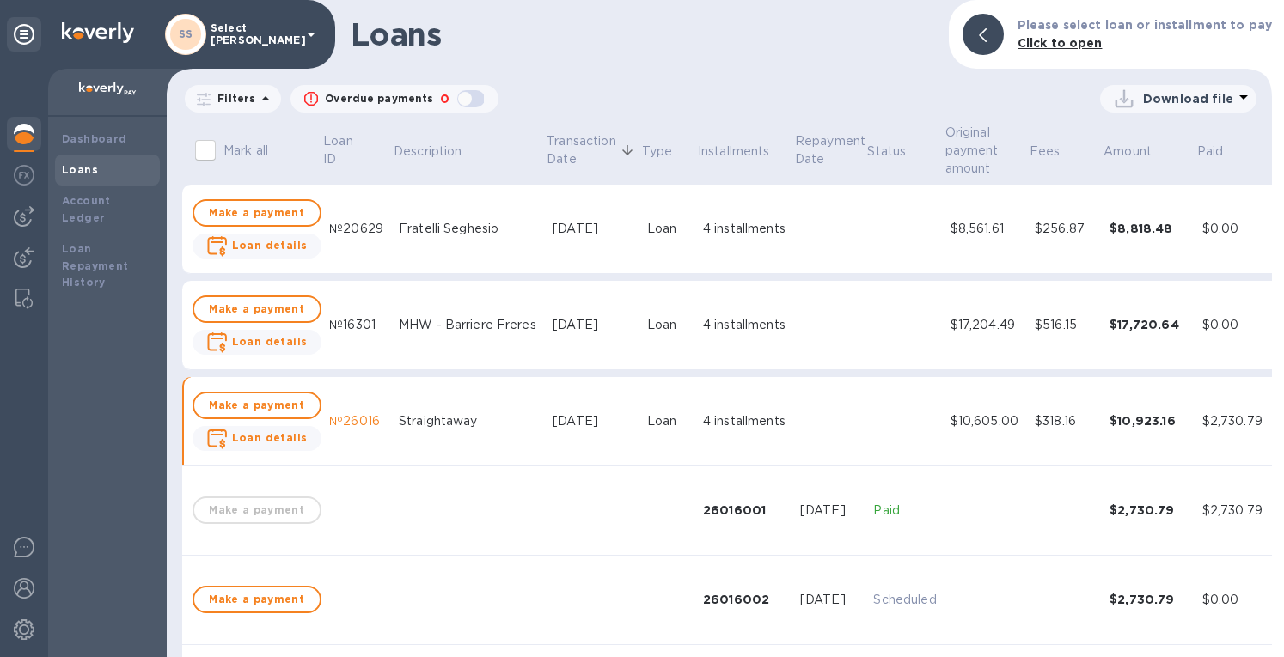
click at [1035, 421] on div "$318.16" at bounding box center [1065, 421] width 61 height 18
drag, startPoint x: 1031, startPoint y: 426, endPoint x: 998, endPoint y: 428, distance: 32.7
click at [1035, 428] on div "$318.16" at bounding box center [1065, 421] width 61 height 18
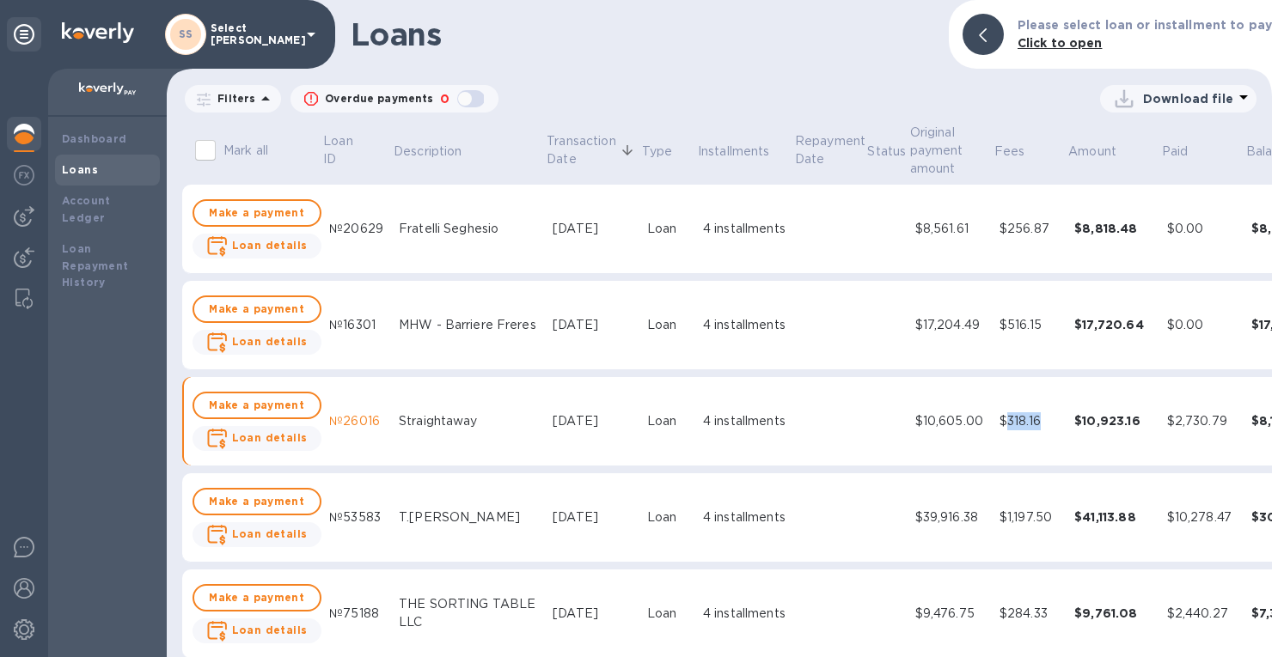
drag, startPoint x: 1011, startPoint y: 418, endPoint x: 969, endPoint y: 424, distance: 41.6
click at [999, 424] on div "$318.16" at bounding box center [1029, 421] width 61 height 18
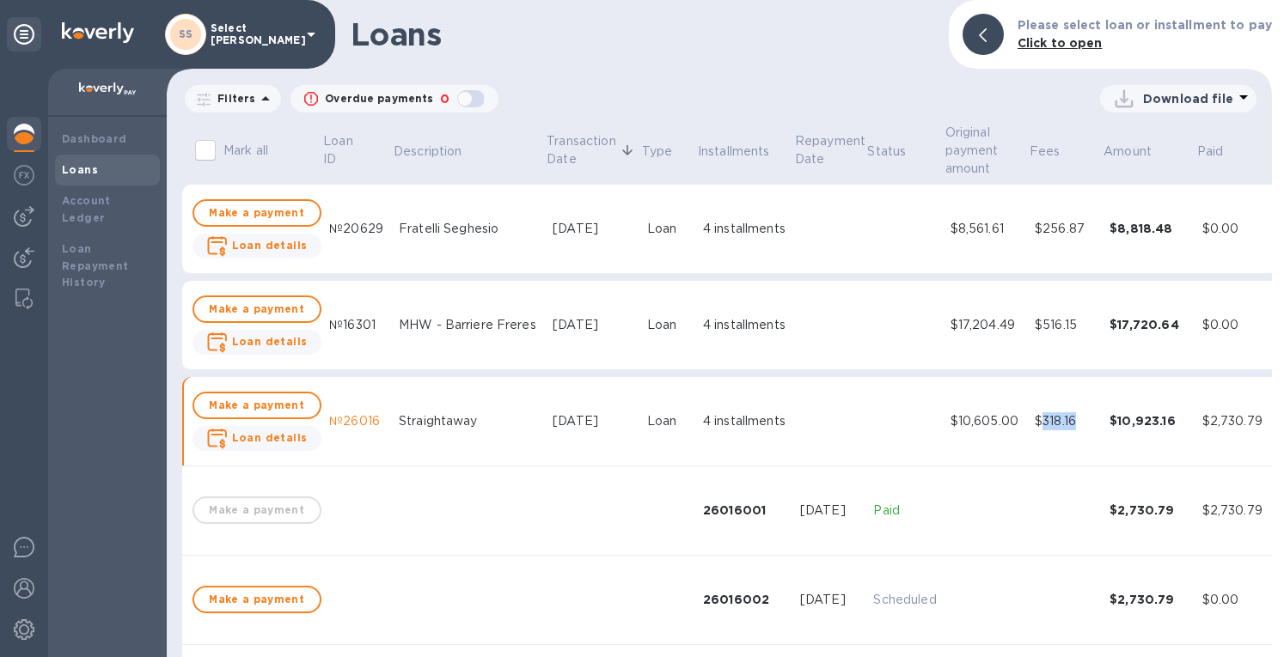
copy div "318.16"
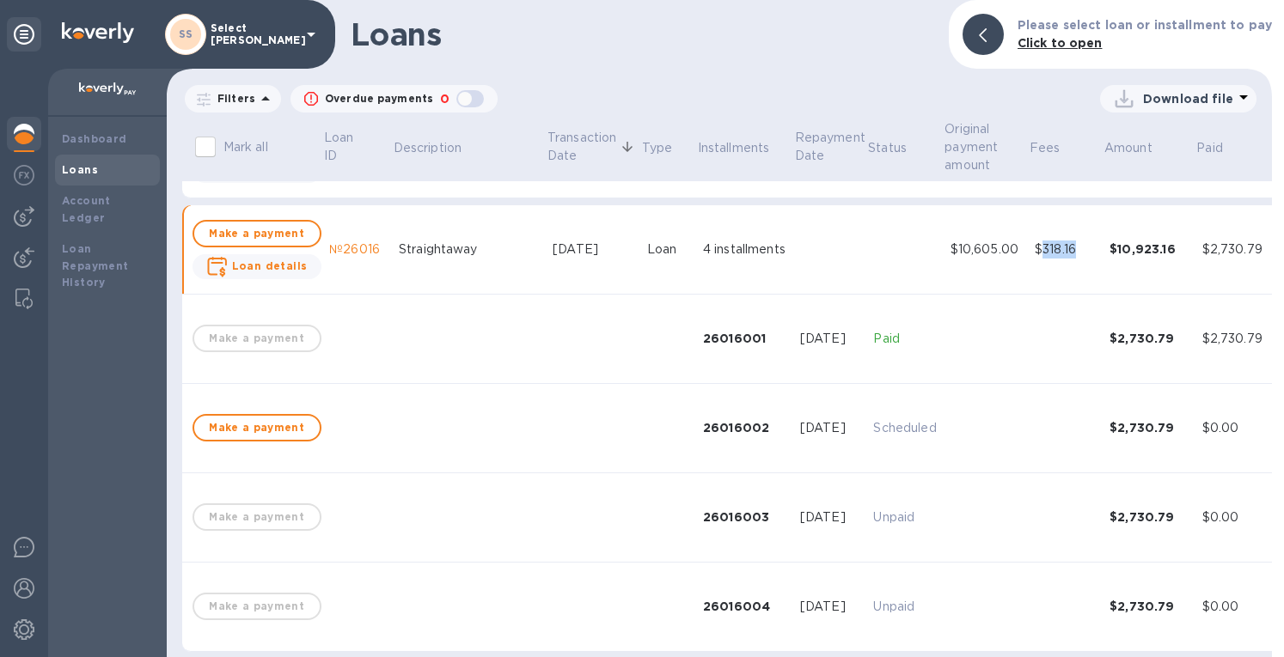
scroll to position [516, 0]
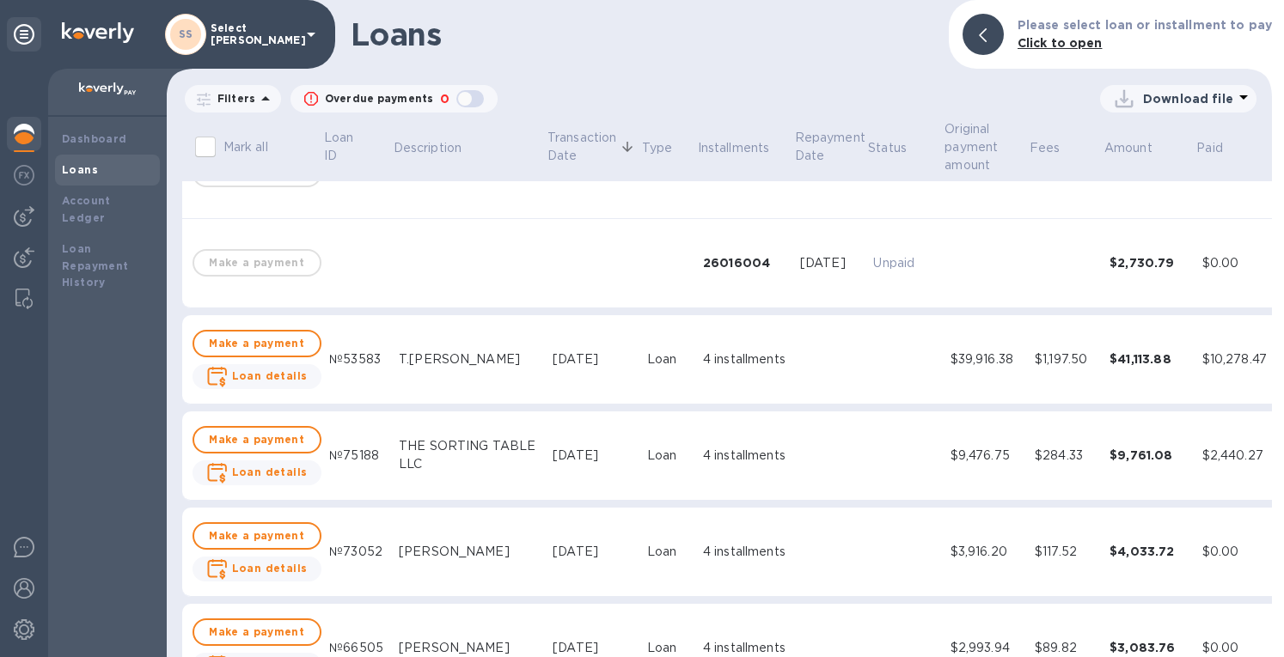
click at [726, 465] on div "4 installments" at bounding box center [744, 456] width 83 height 18
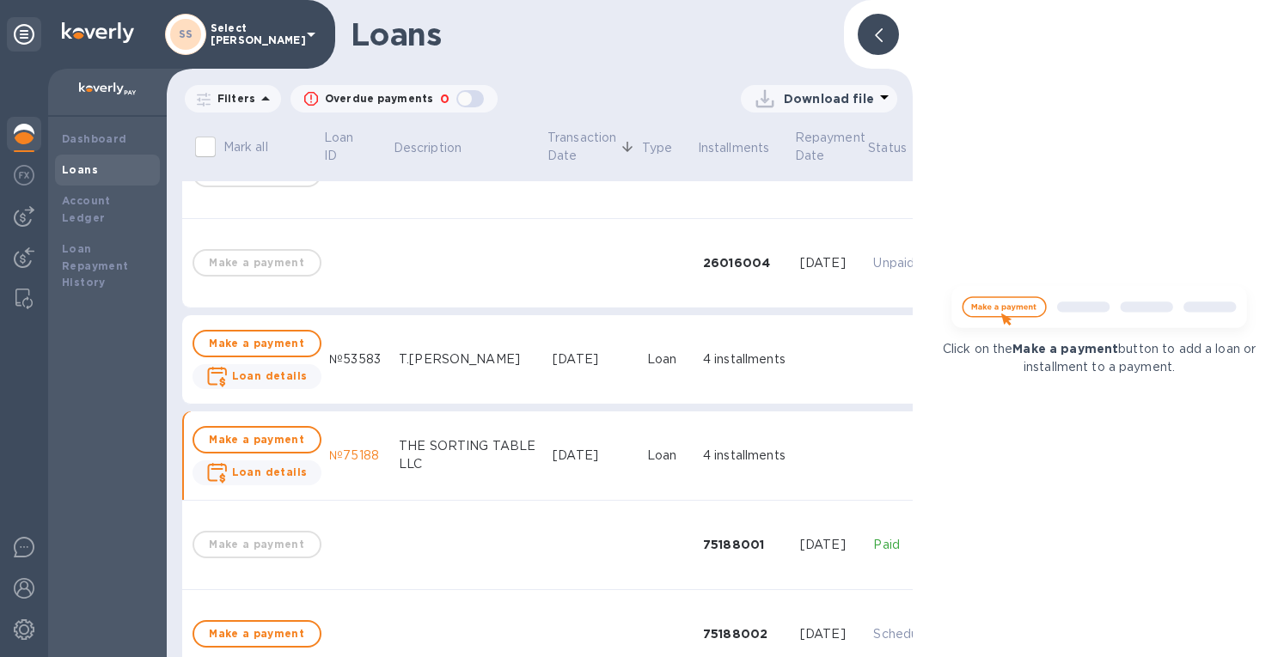
click at [869, 35] on div at bounding box center [878, 34] width 41 height 41
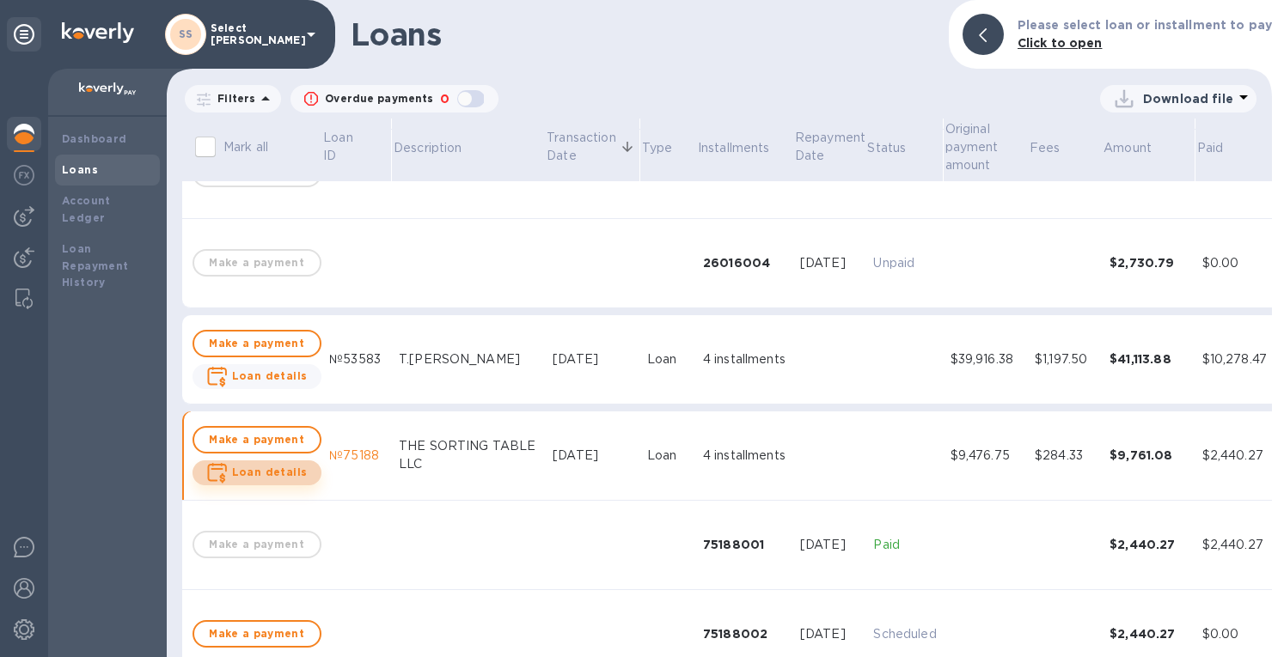
click at [270, 471] on b "Loan details" at bounding box center [270, 472] width 76 height 13
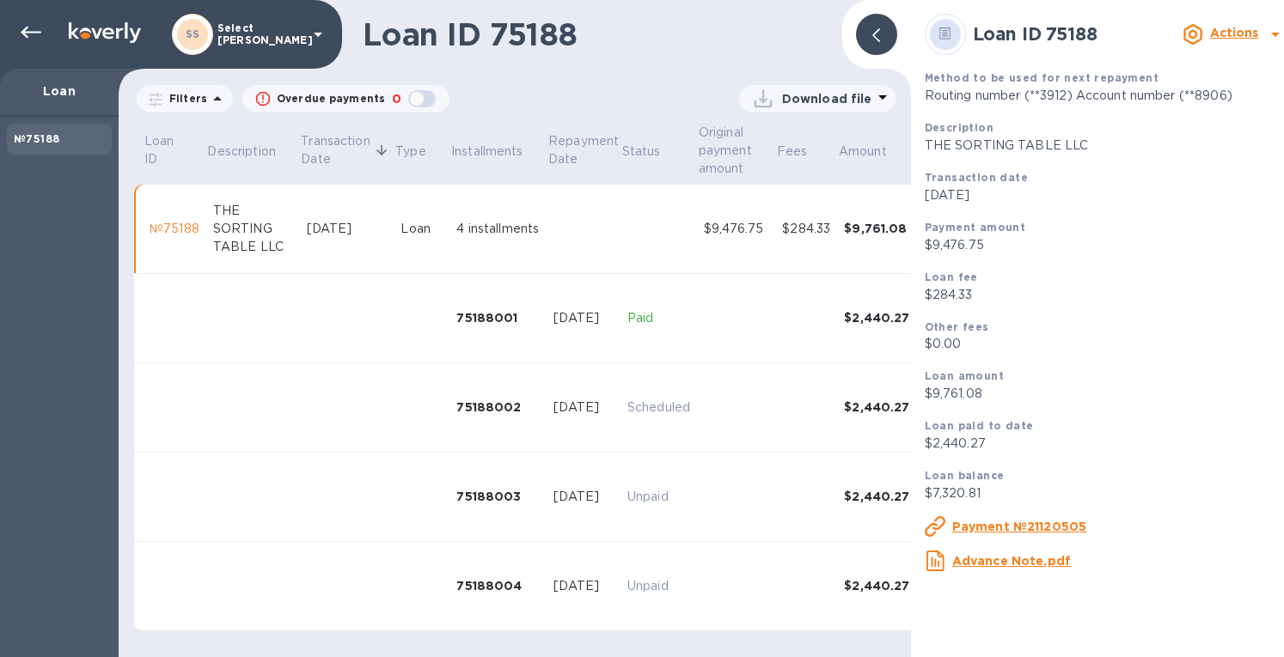
click at [1020, 534] on u "Payment №21120505" at bounding box center [1019, 527] width 135 height 14
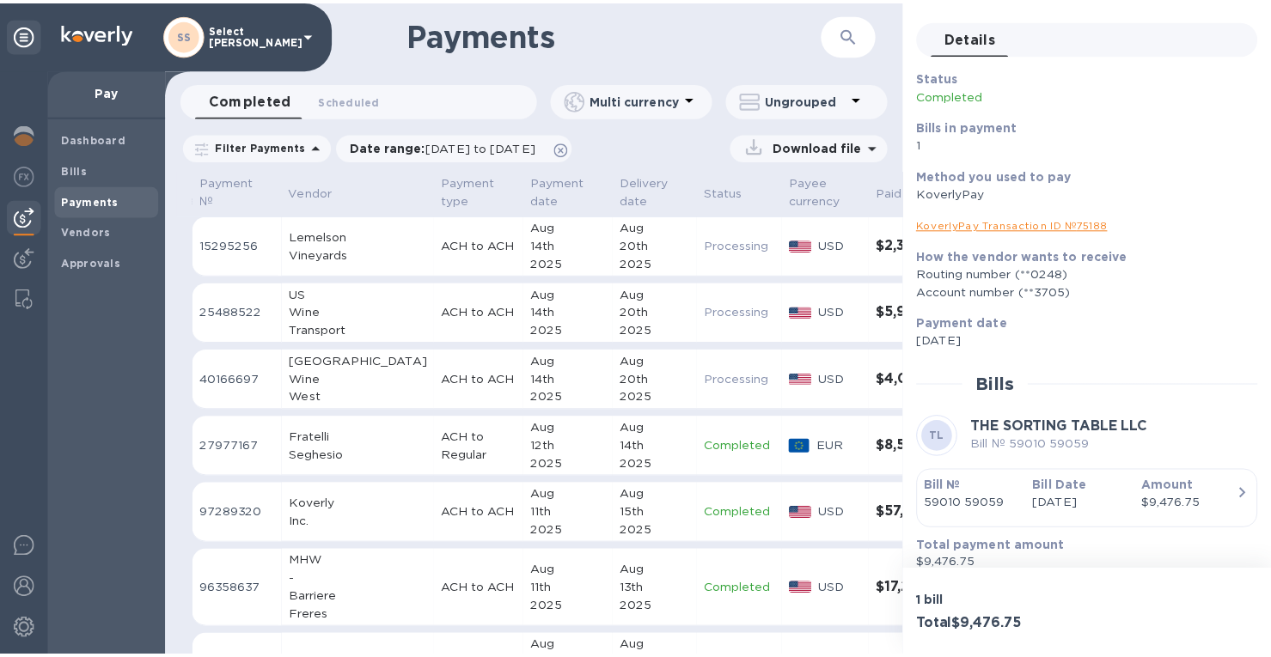
scroll to position [72, 0]
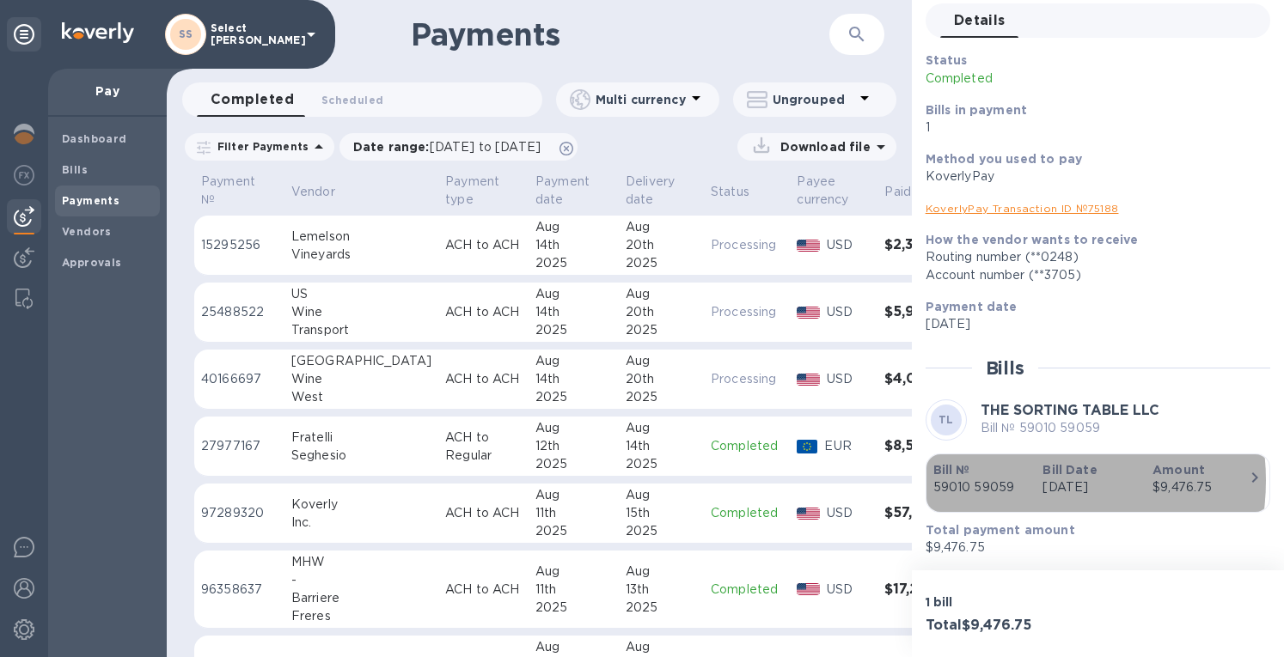
drag, startPoint x: 1022, startPoint y: 480, endPoint x: 940, endPoint y: 479, distance: 81.6
click at [940, 479] on p "59010 59059" at bounding box center [981, 488] width 96 height 18
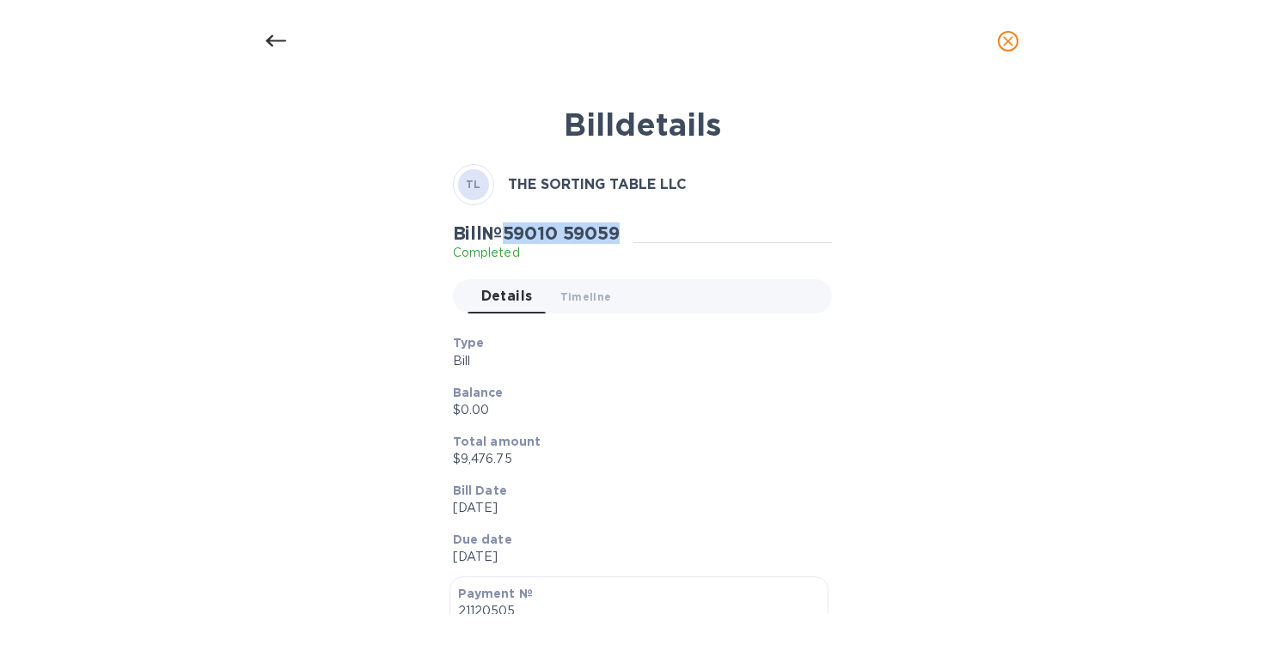
drag, startPoint x: 628, startPoint y: 236, endPoint x: 513, endPoint y: 229, distance: 115.4
click at [513, 229] on h2 "Bill № 59010 59059" at bounding box center [536, 233] width 167 height 21
copy h2 "59010 59059"
click at [1009, 42] on icon "close" at bounding box center [1008, 41] width 10 height 10
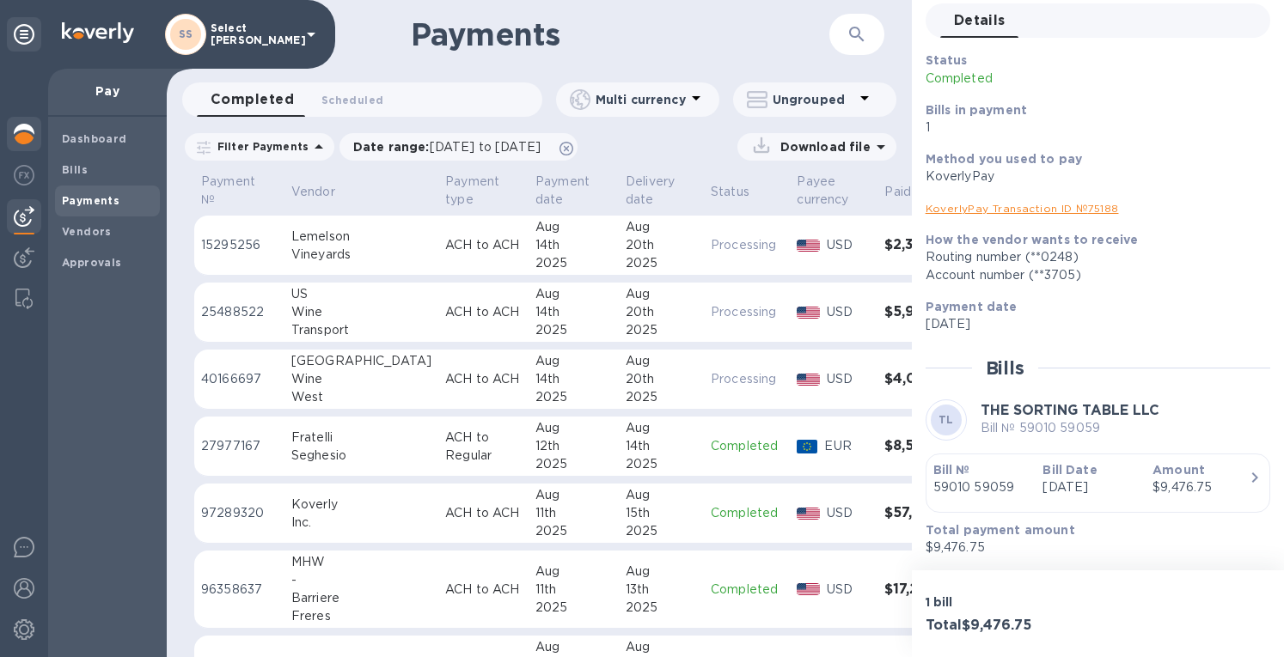
click at [16, 133] on img at bounding box center [24, 134] width 21 height 21
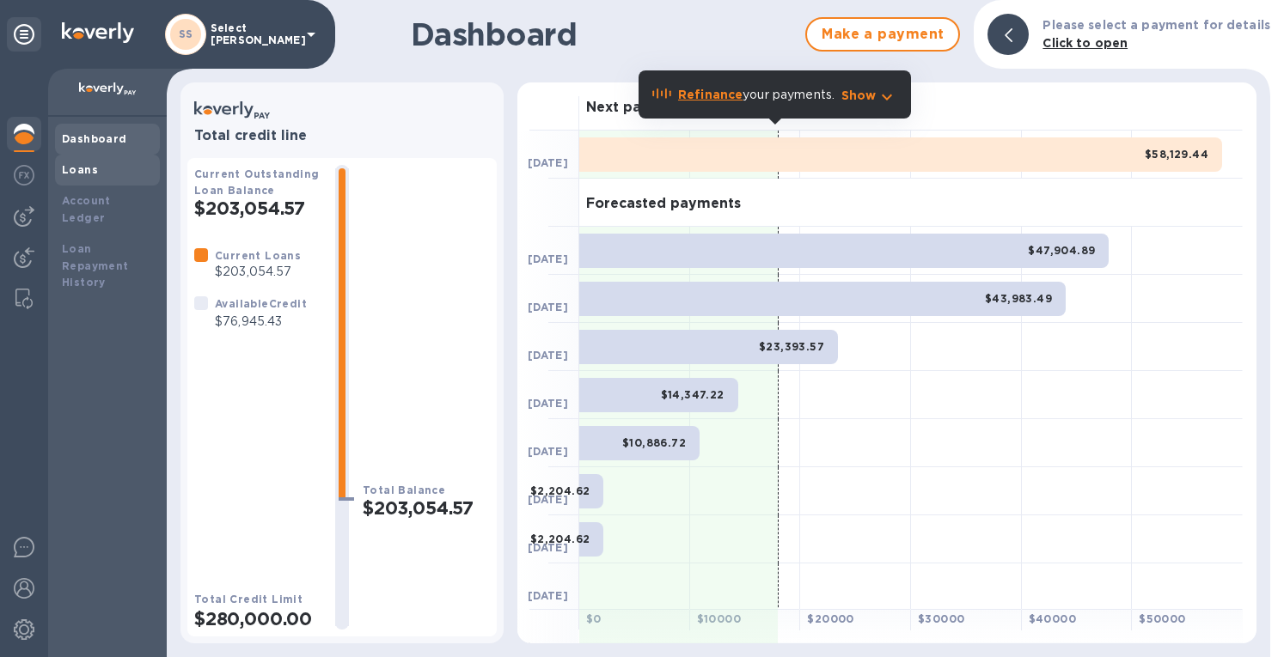
click at [92, 162] on div "Loans" at bounding box center [107, 170] width 91 height 17
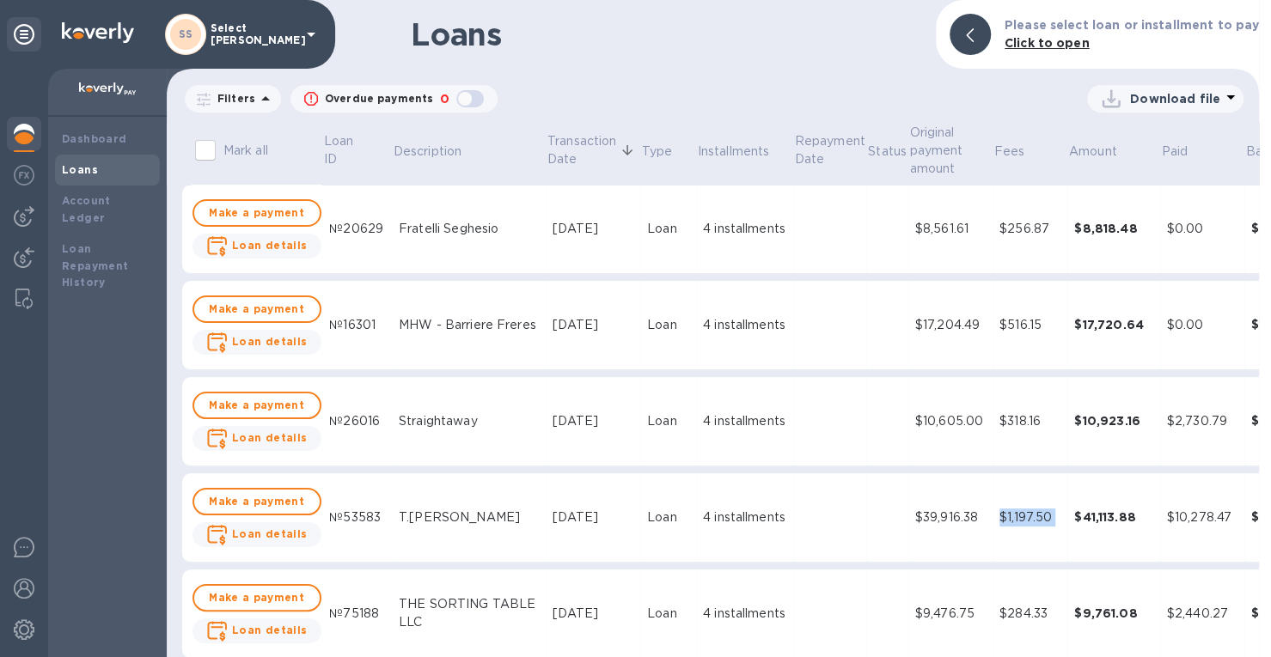
drag, startPoint x: 1030, startPoint y: 519, endPoint x: 964, endPoint y: 520, distance: 66.2
click at [964, 520] on tr "Make a payment Loan details №53583 T.[PERSON_NAME] [DATE] Loan 4 installments $…" at bounding box center [770, 517] width 1177 height 89
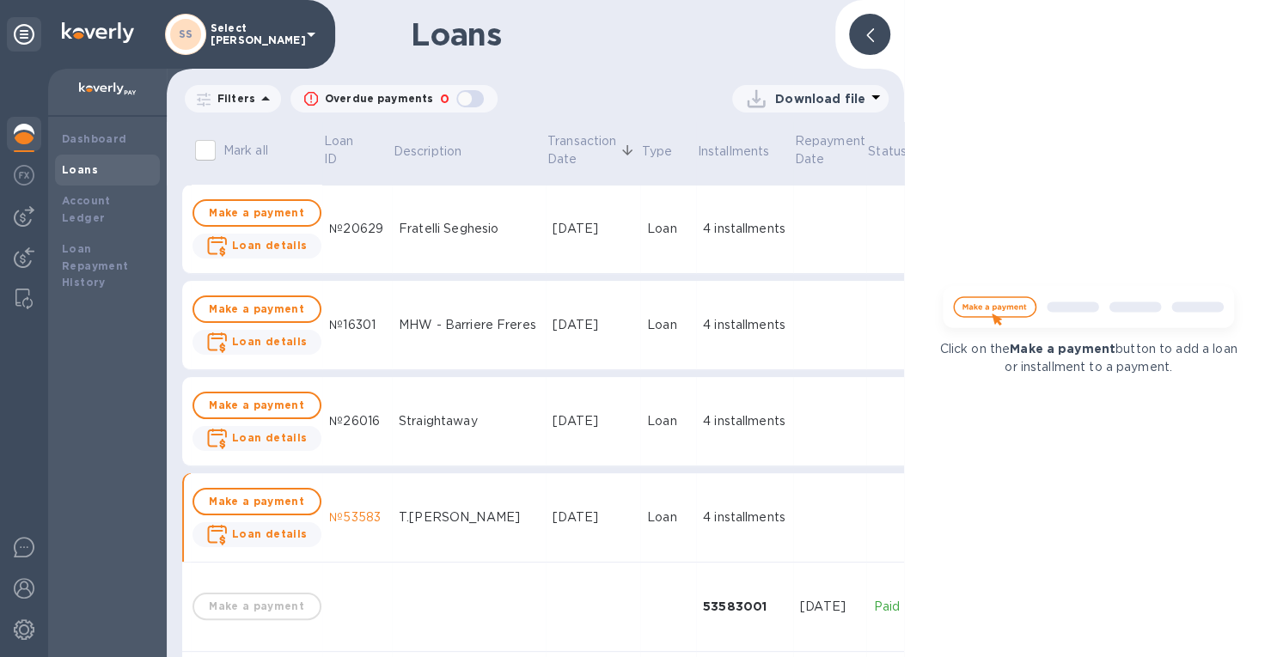
click at [877, 25] on div at bounding box center [869, 34] width 41 height 41
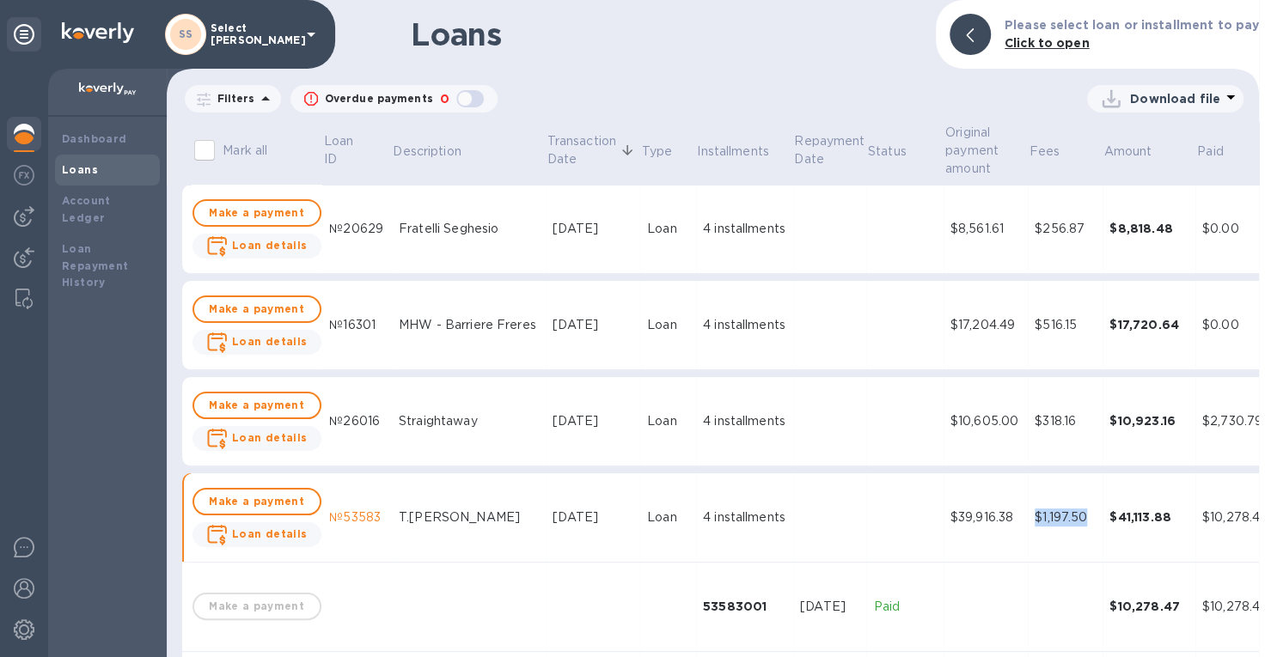
drag, startPoint x: 998, startPoint y: 516, endPoint x: 1053, endPoint y: 522, distance: 55.4
click at [1053, 522] on div "$1,197.50" at bounding box center [1065, 518] width 61 height 18
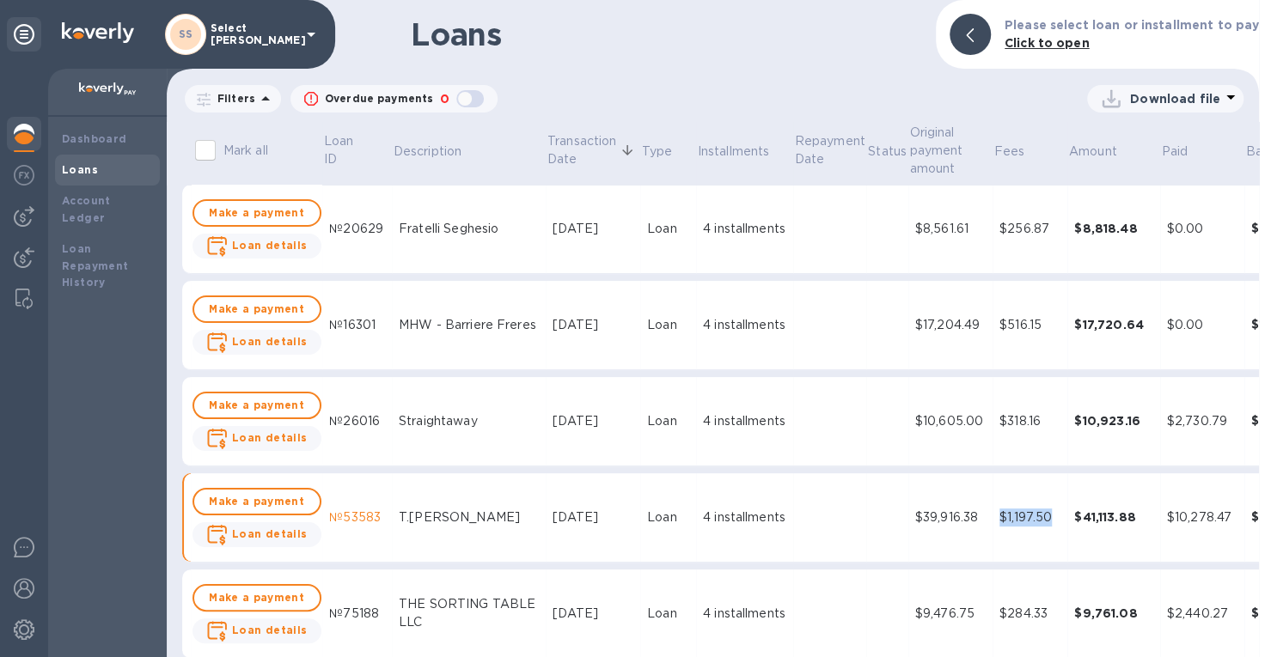
copy div "$1,197.50"
drag, startPoint x: 1009, startPoint y: 324, endPoint x: 969, endPoint y: 325, distance: 39.5
click at [999, 325] on div "$516.15" at bounding box center [1029, 325] width 61 height 18
click at [804, 328] on td at bounding box center [830, 325] width 74 height 89
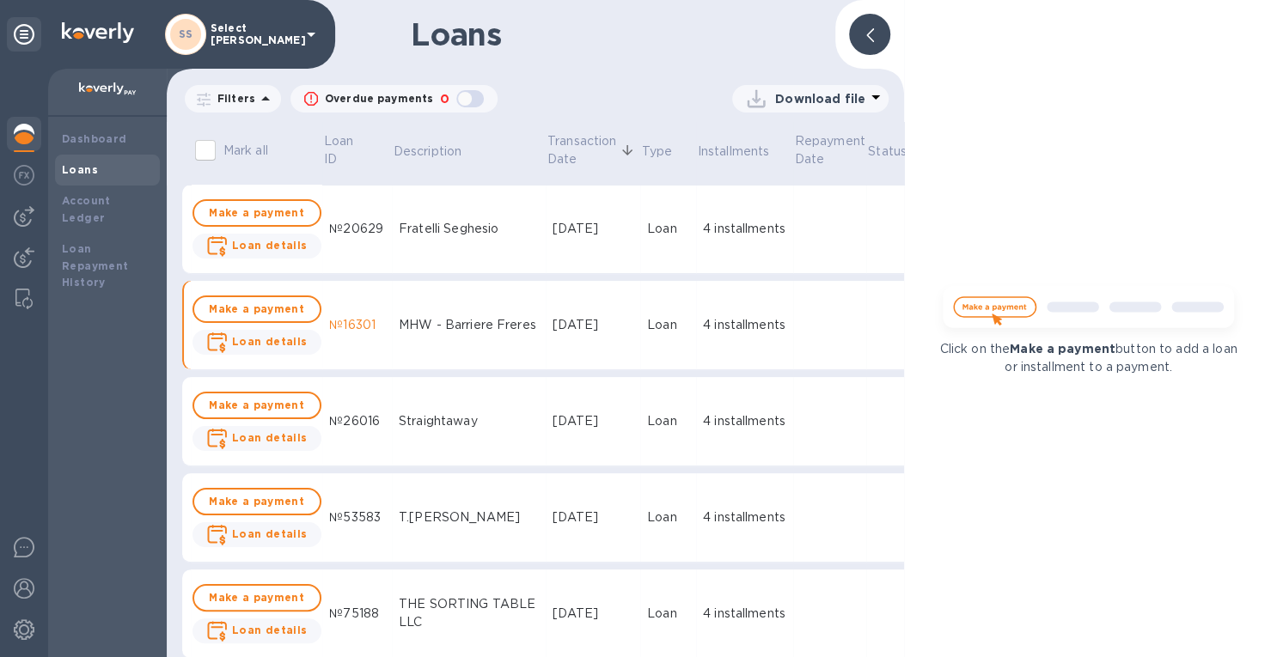
click at [873, 30] on div at bounding box center [869, 34] width 41 height 41
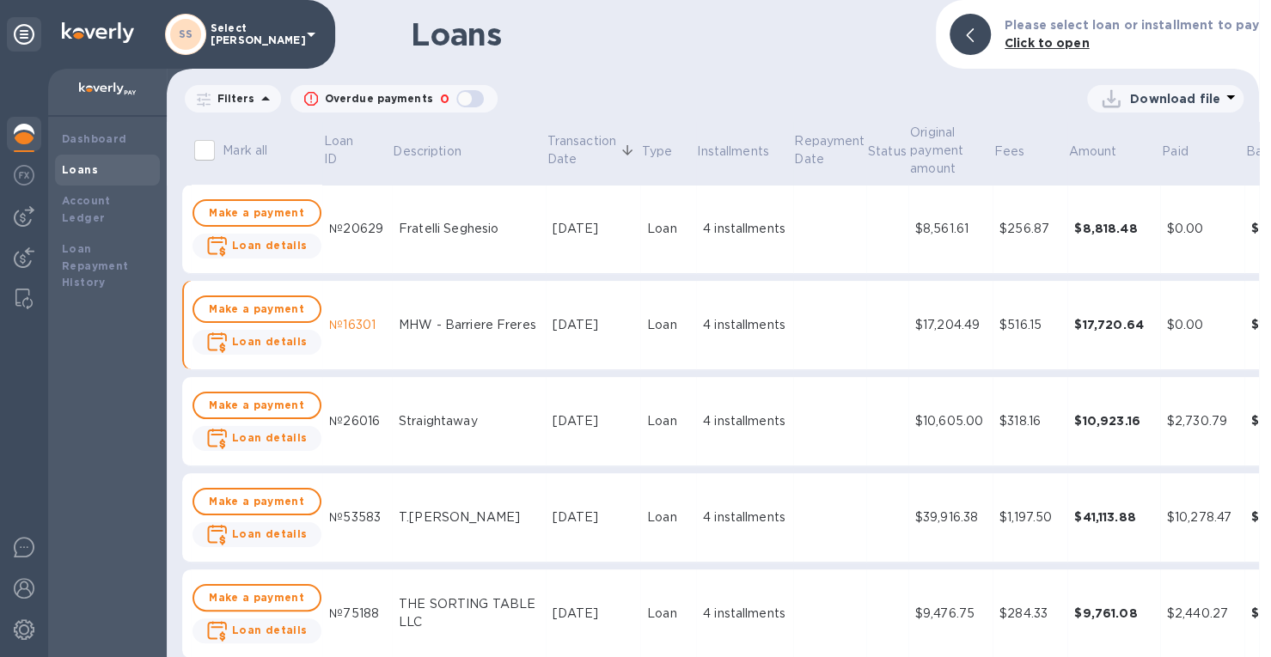
click at [647, 331] on div "Loan" at bounding box center [668, 325] width 42 height 18
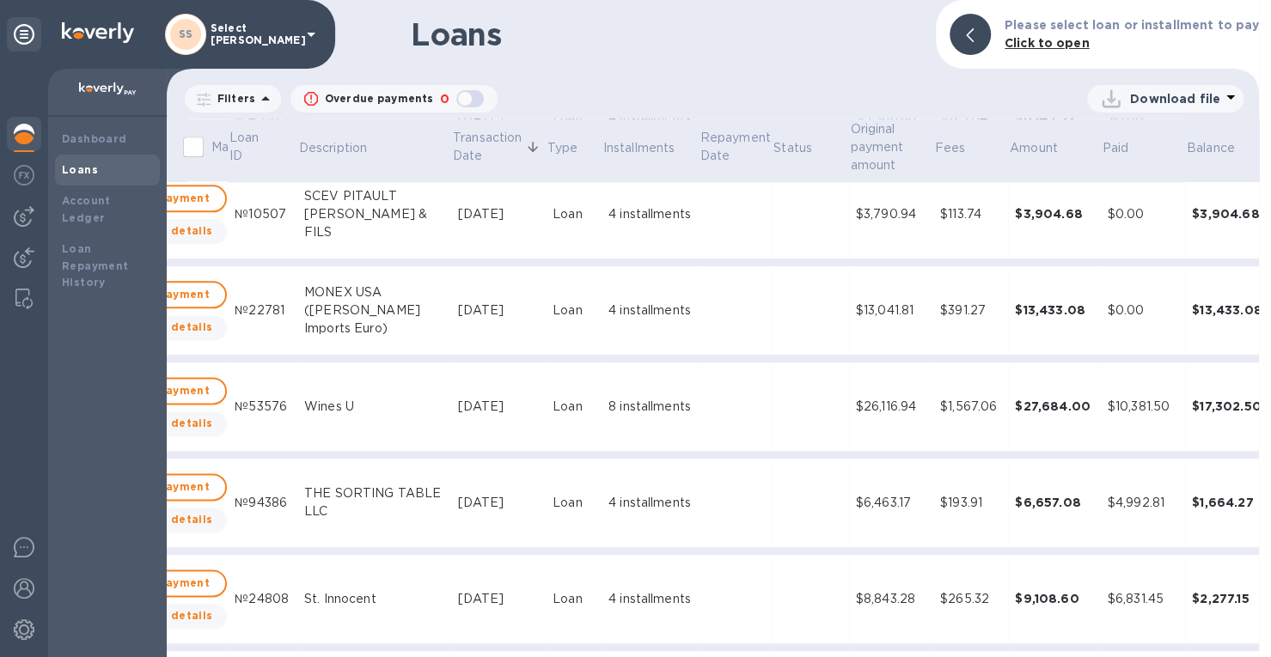
scroll to position [1203, 95]
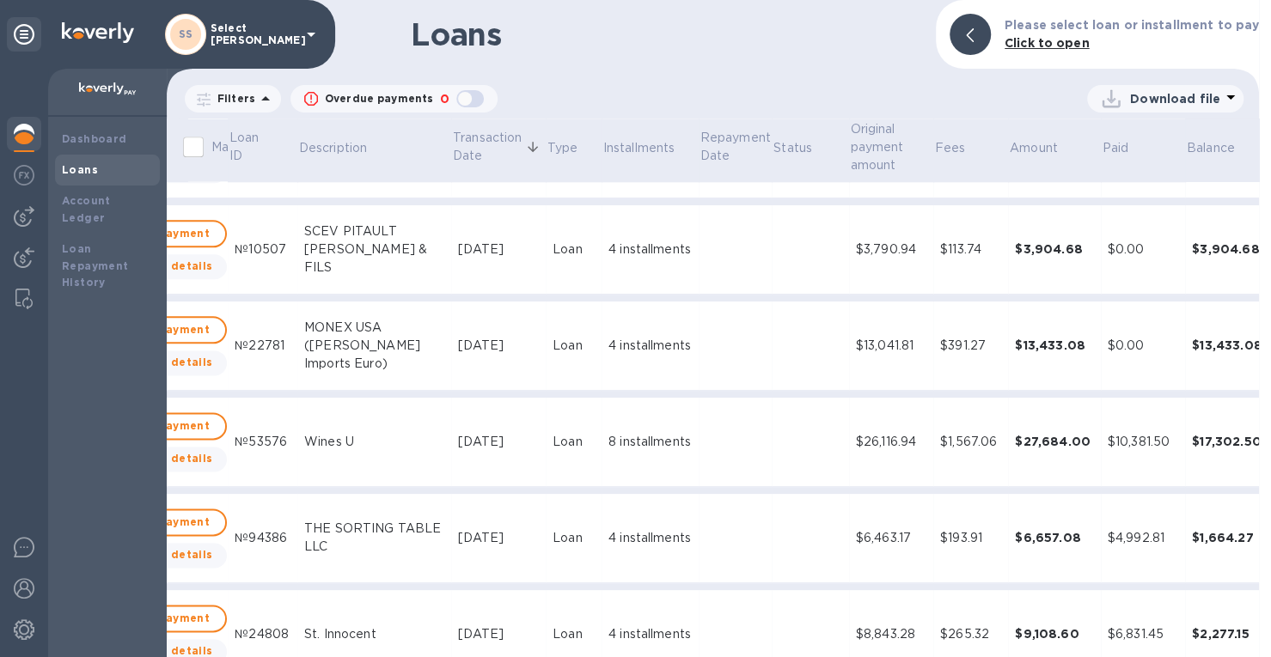
click at [1273, 341] on icon "expand row" at bounding box center [1283, 345] width 21 height 21
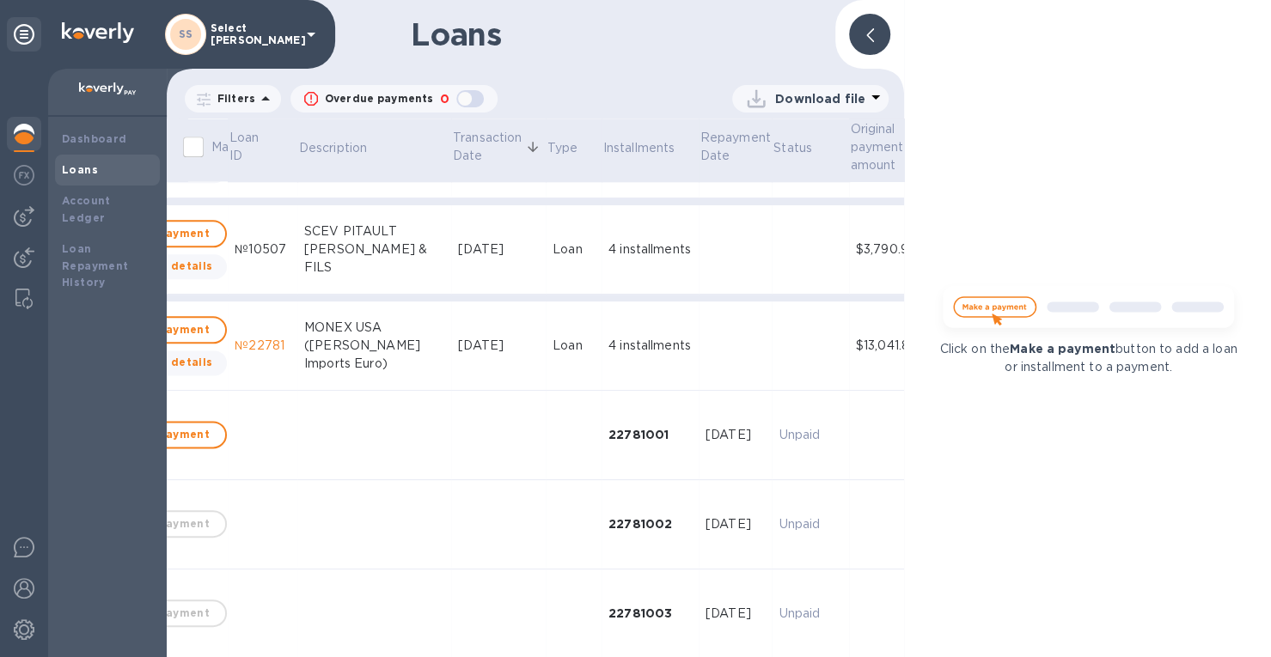
click at [866, 18] on div at bounding box center [869, 34] width 41 height 41
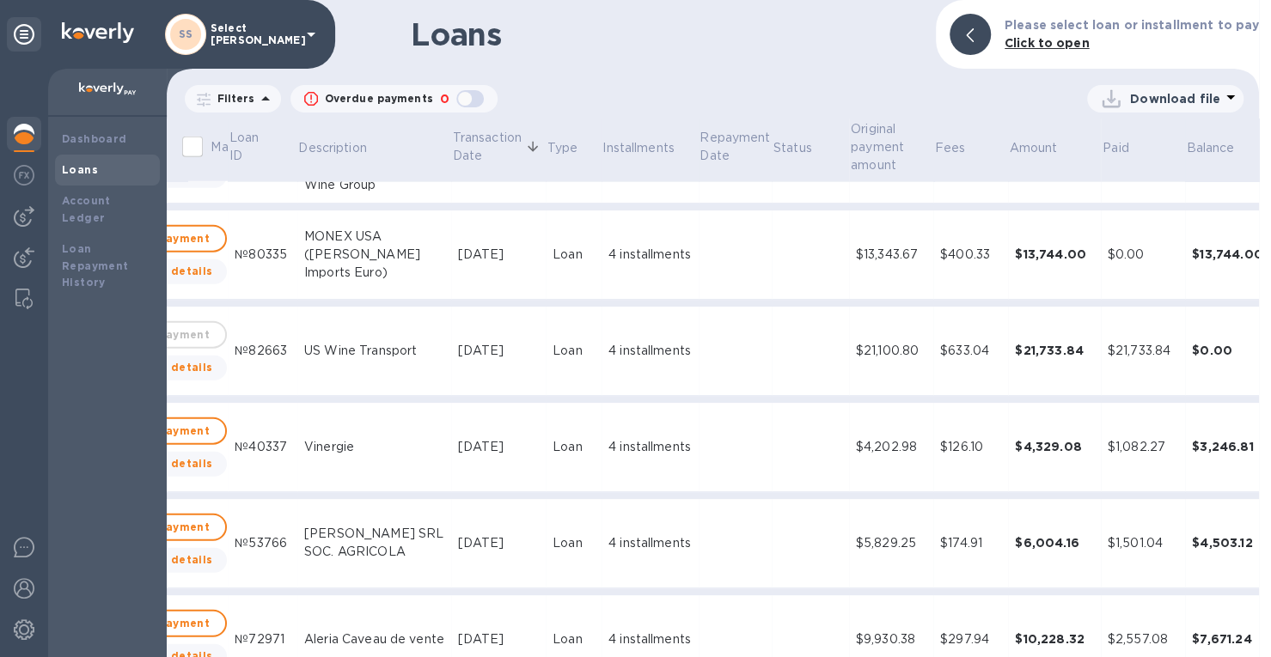
scroll to position [2406, 95]
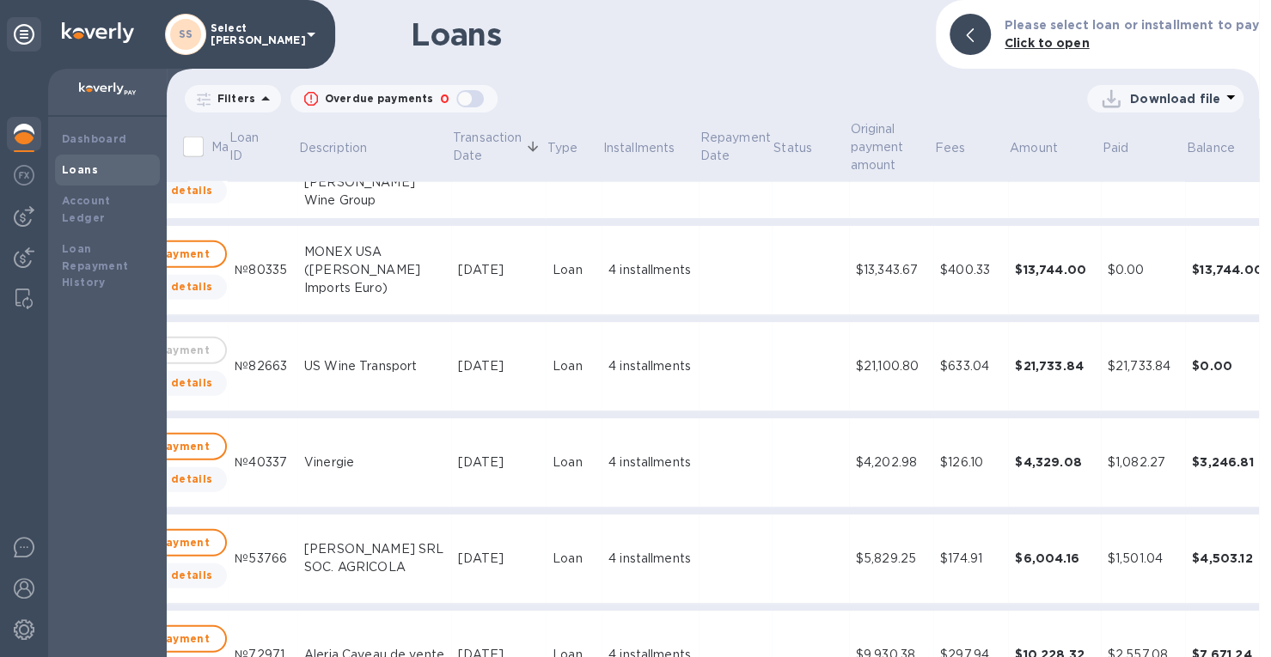
click at [1279, 271] on icon "expand row" at bounding box center [1284, 270] width 10 height 6
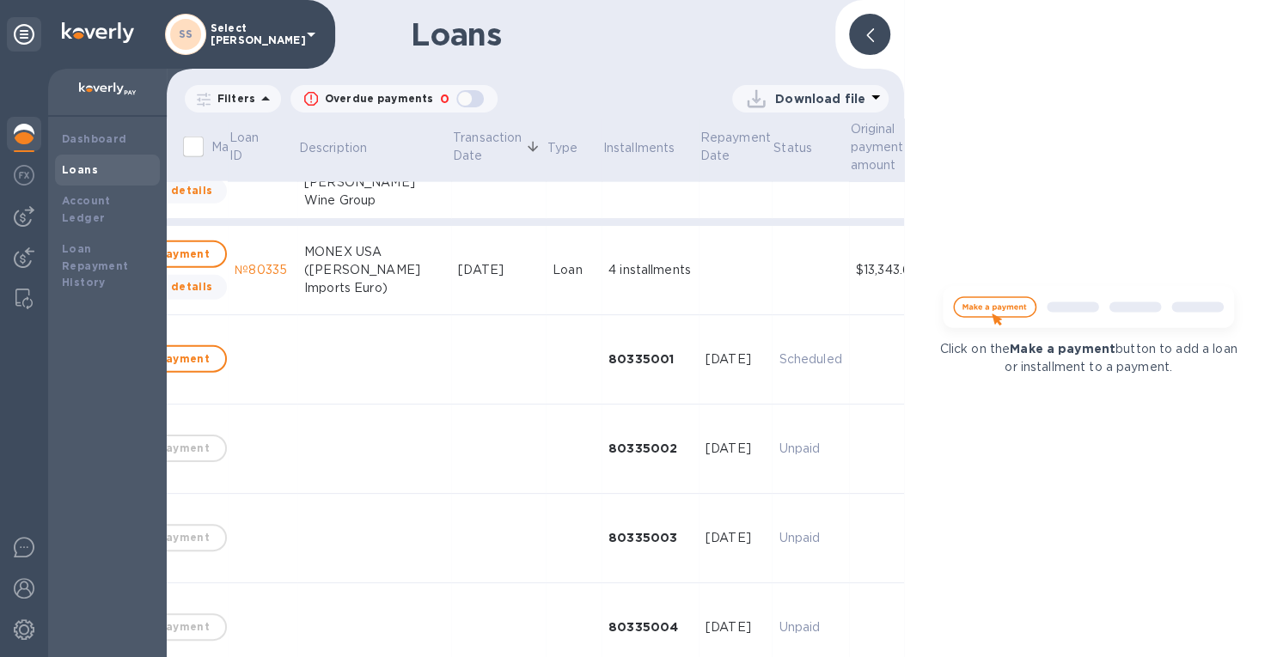
click at [868, 32] on icon at bounding box center [870, 35] width 8 height 14
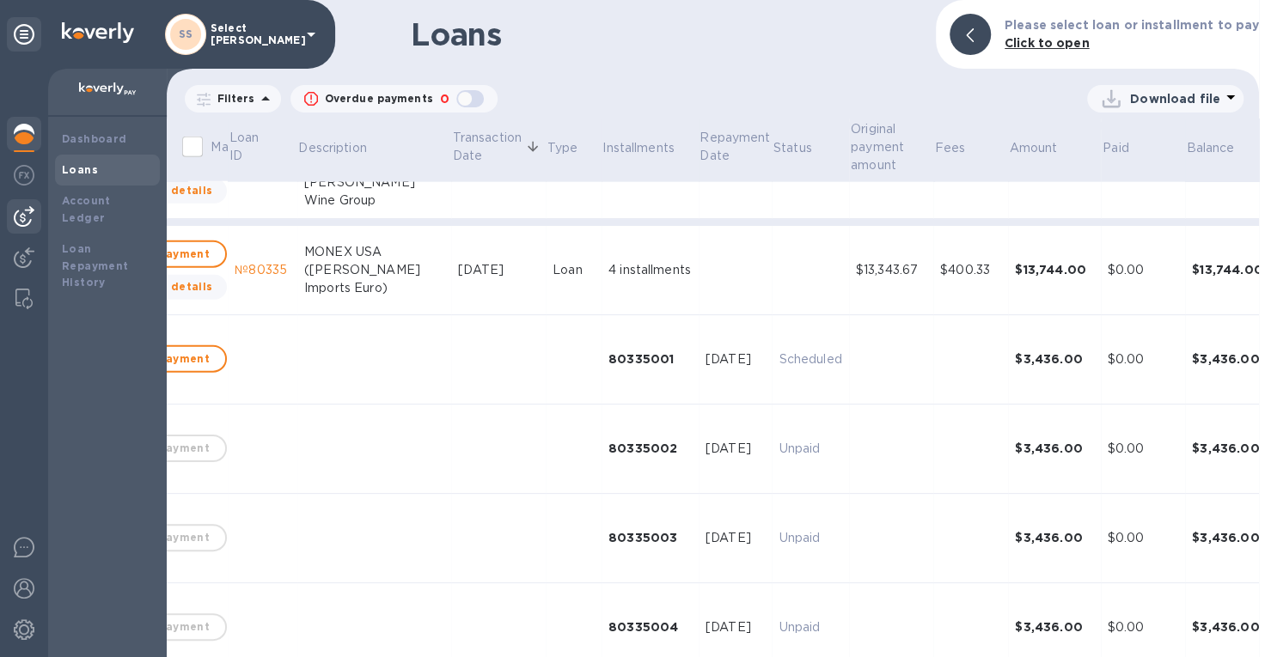
click at [21, 221] on img at bounding box center [24, 216] width 21 height 21
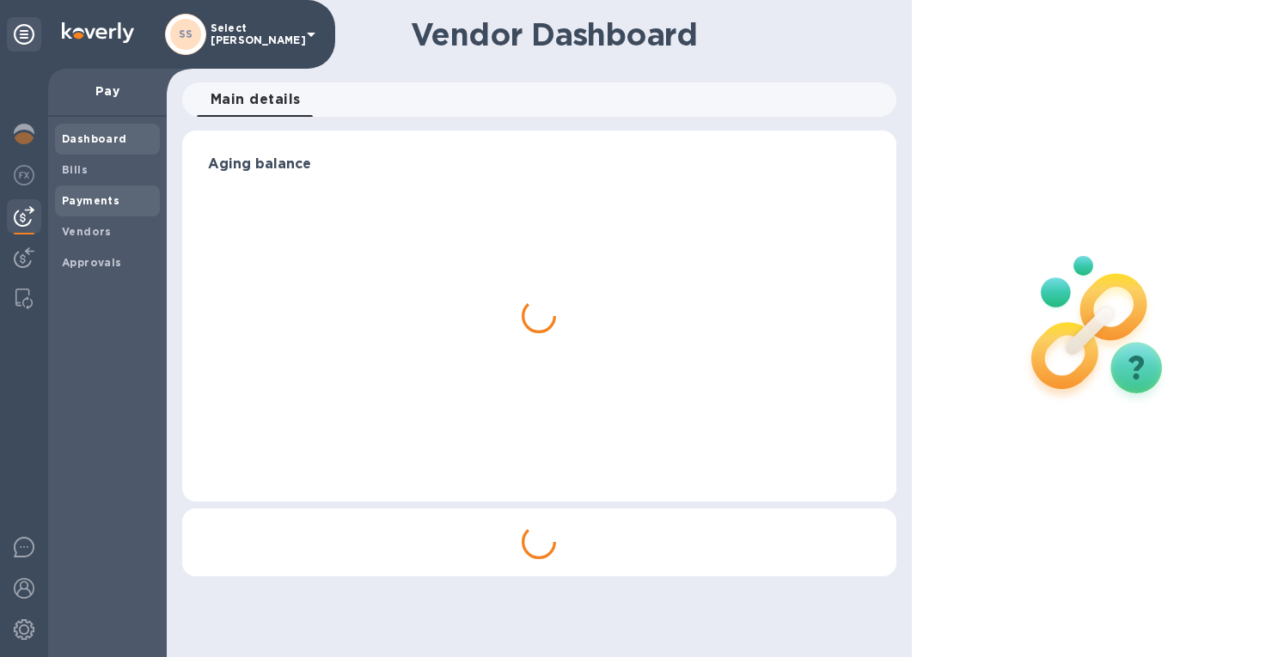
click at [77, 208] on span "Payments" at bounding box center [91, 200] width 58 height 17
